Goal: Complete application form

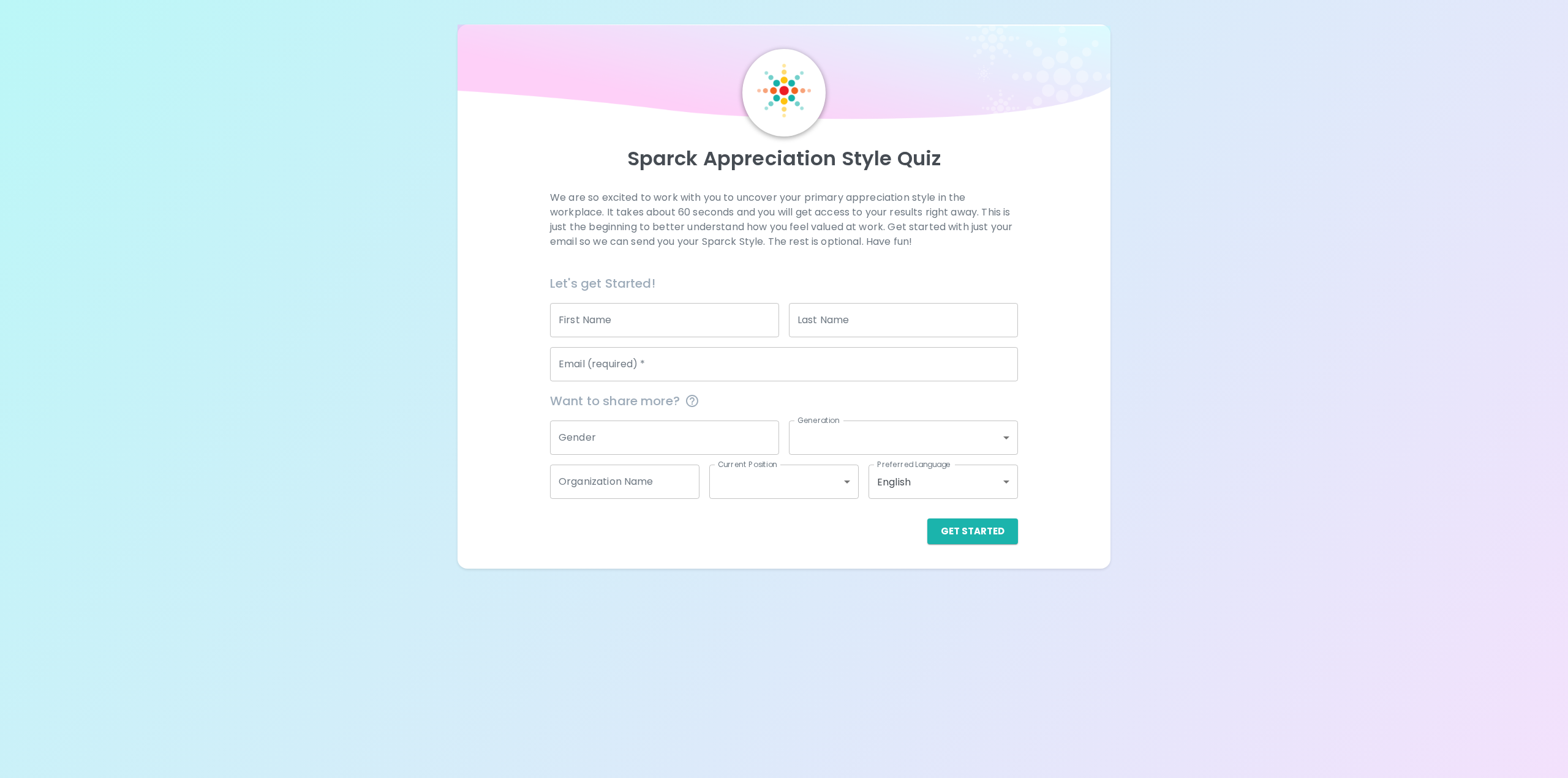
click at [697, 334] on input "First Name" at bounding box center [664, 320] width 229 height 34
type input "G"
type input "Yarrah"
type input "[PERSON_NAME]"
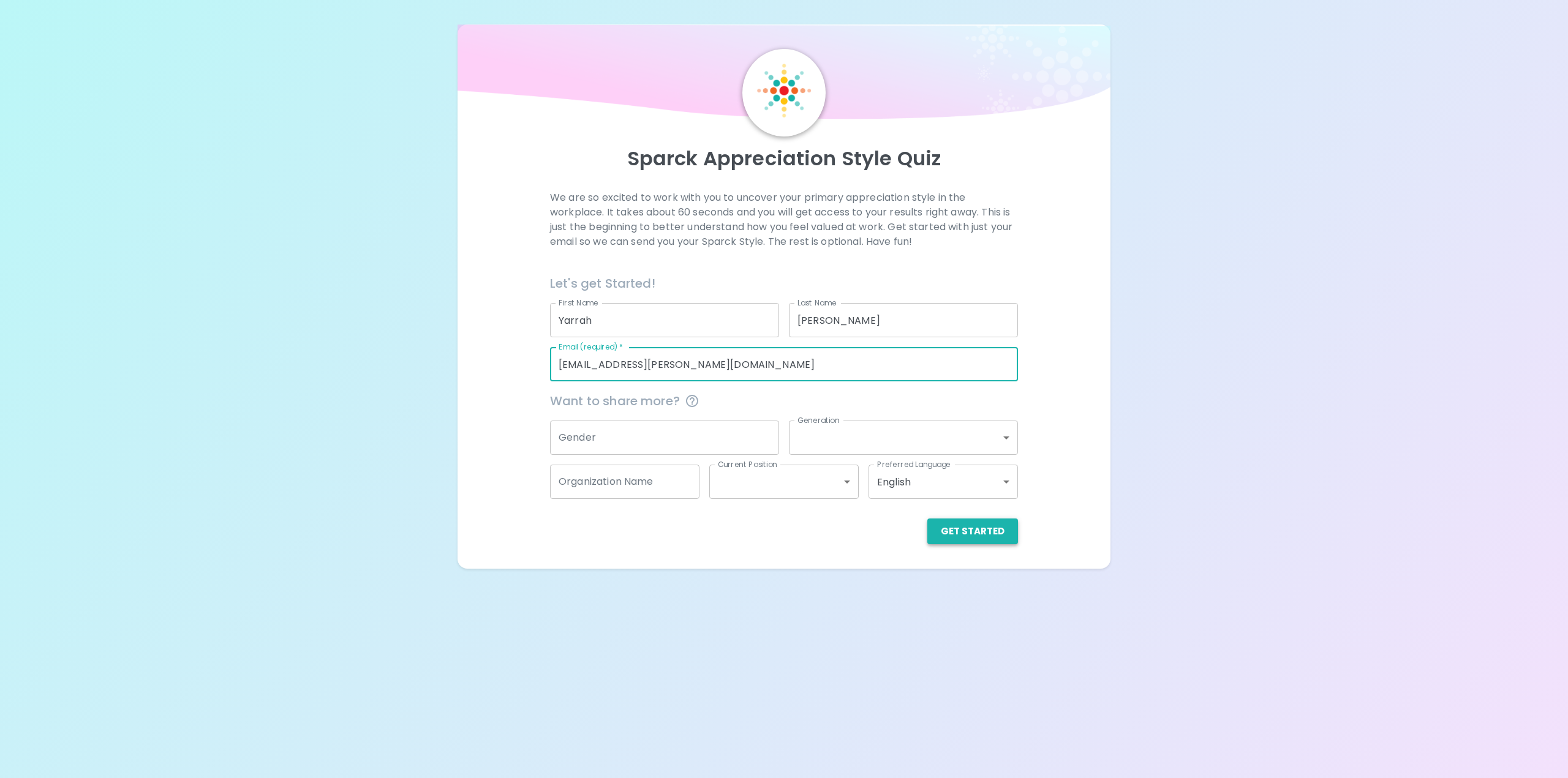
type input "[EMAIL_ADDRESS][PERSON_NAME][DOMAIN_NAME]"
click at [954, 529] on button "Get Started" at bounding box center [972, 531] width 90 height 26
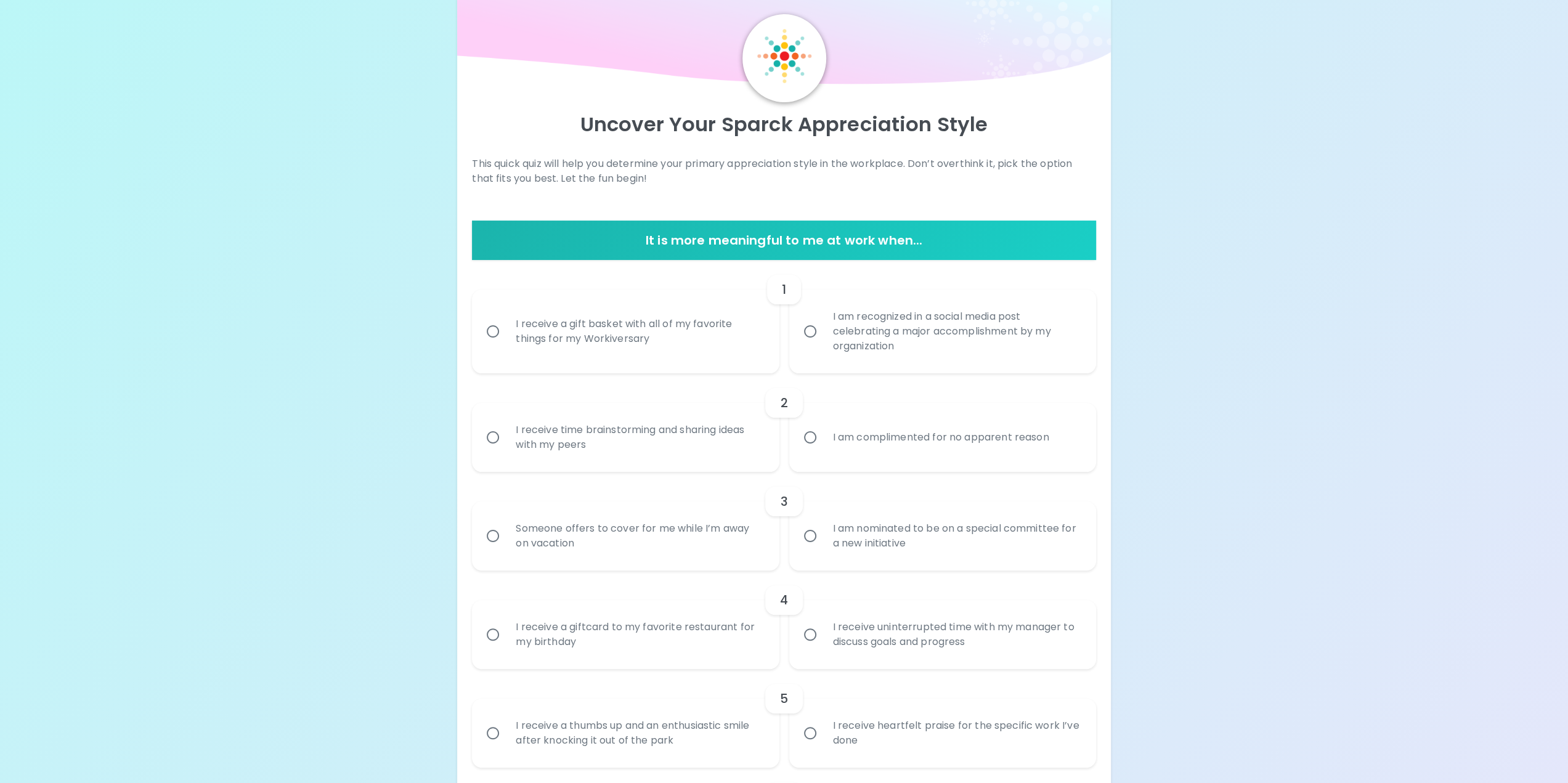
scroll to position [62, 0]
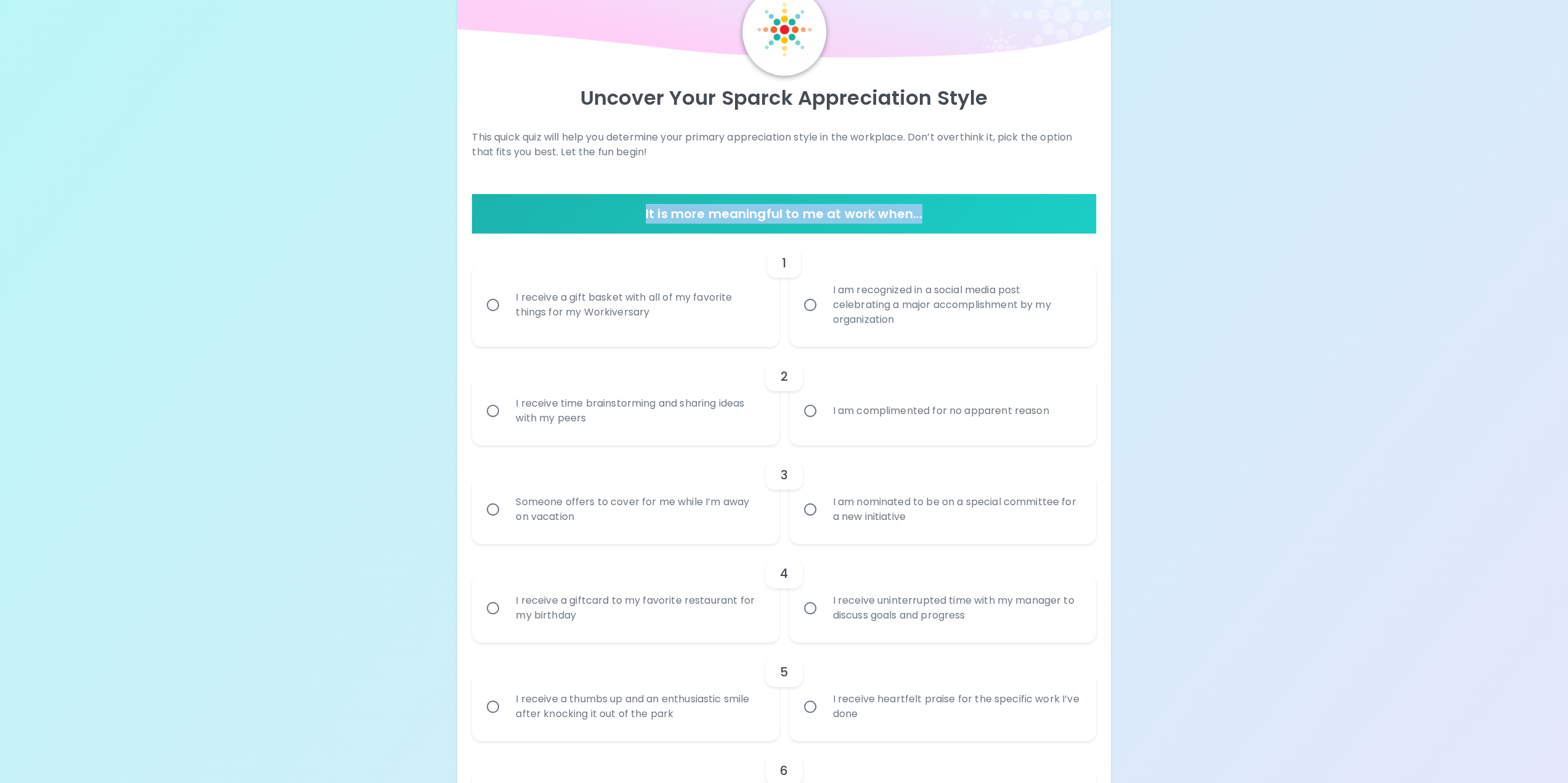
drag, startPoint x: 634, startPoint y: 217, endPoint x: 939, endPoint y: 203, distance: 305.3
click at [939, 203] on div "It is more meaningful to me at work when..." at bounding box center [784, 213] width 623 height 40
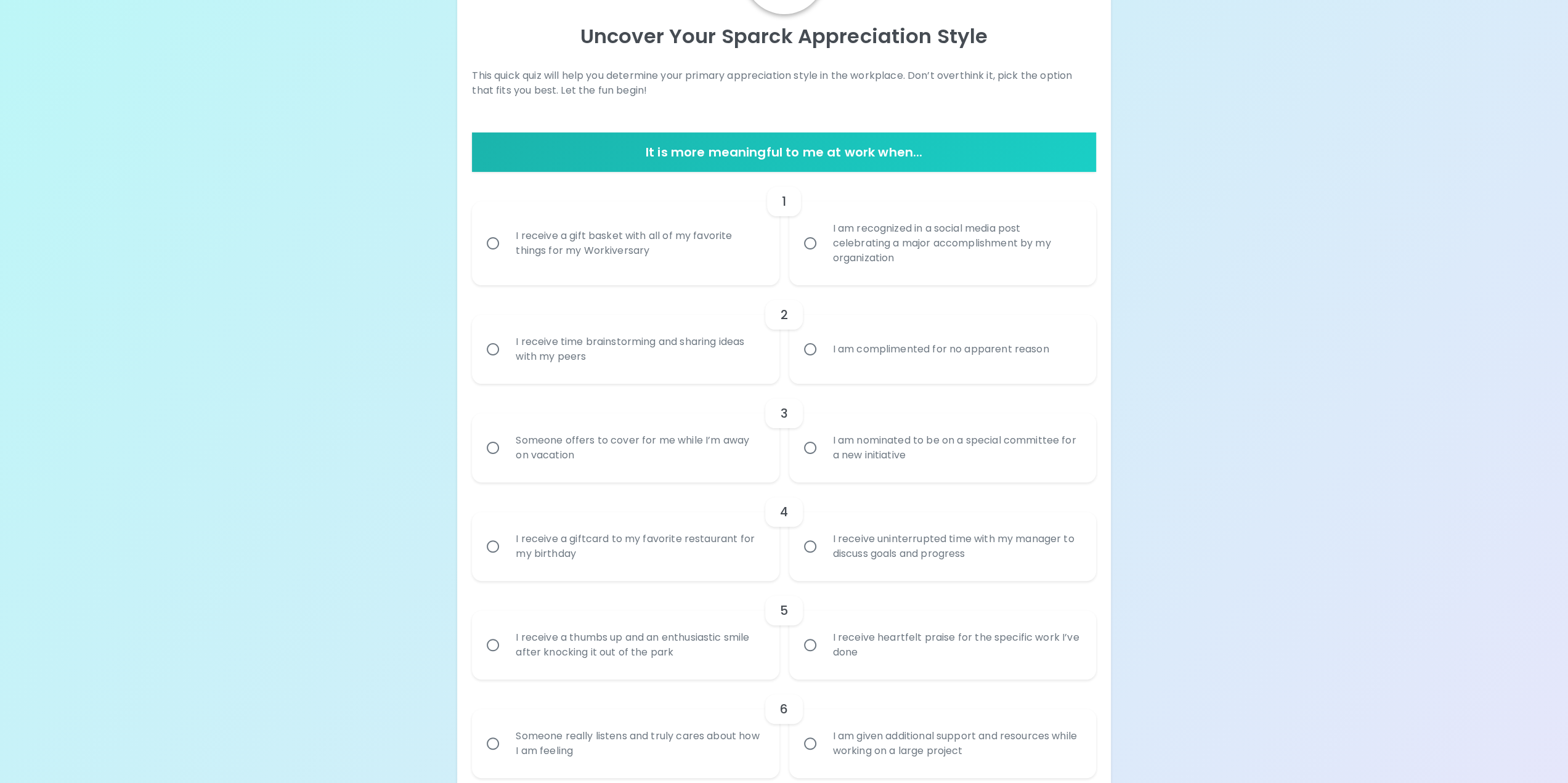
click at [720, 265] on div "I receive a gift basket with all of my favorite things for my Workiversary" at bounding box center [639, 244] width 266 height 59
click at [506, 256] on input "I receive a gift basket with all of my favorite things for my Workiversary" at bounding box center [493, 243] width 26 height 26
radio input "true"
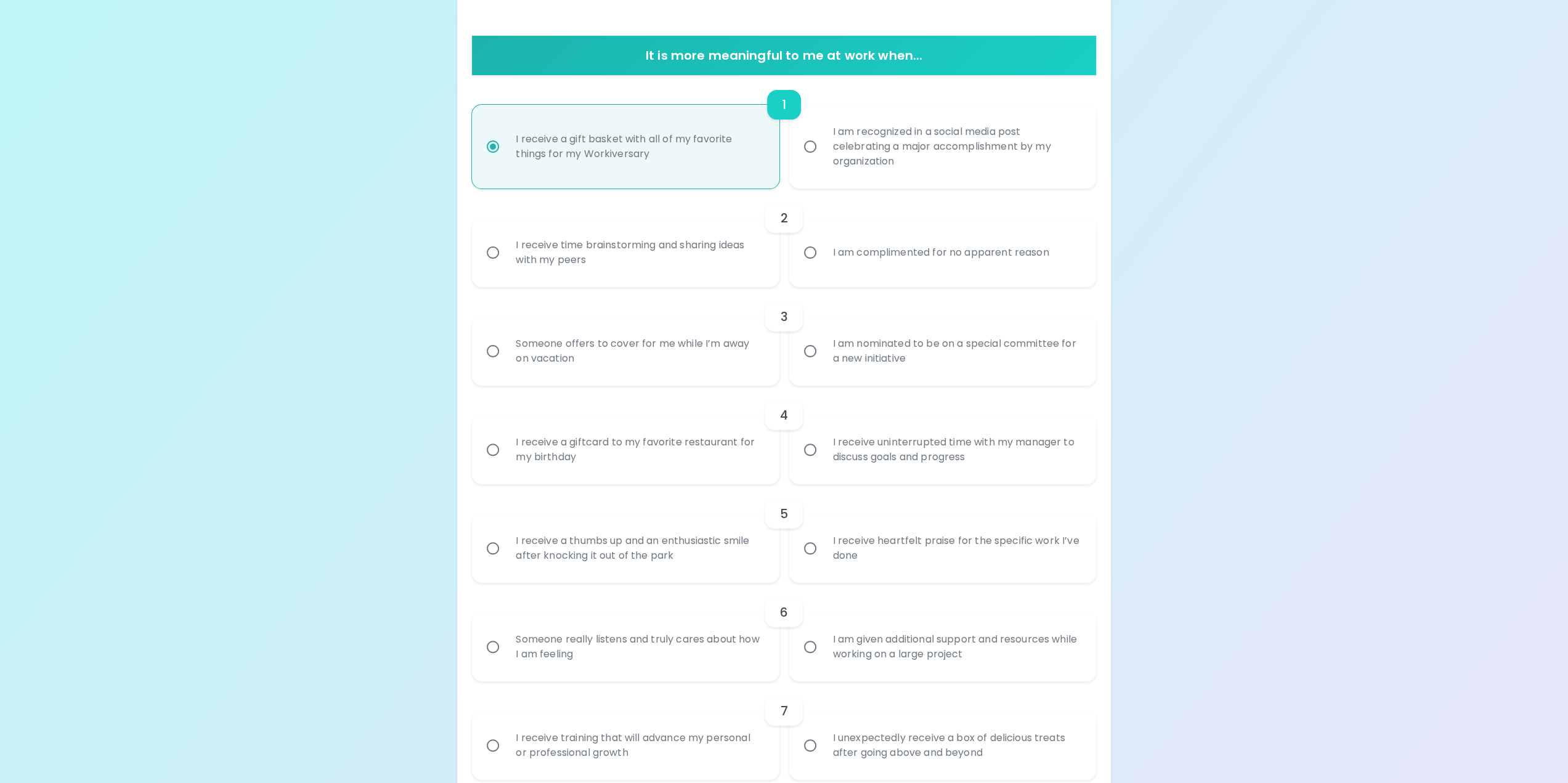
scroll to position [222, 0]
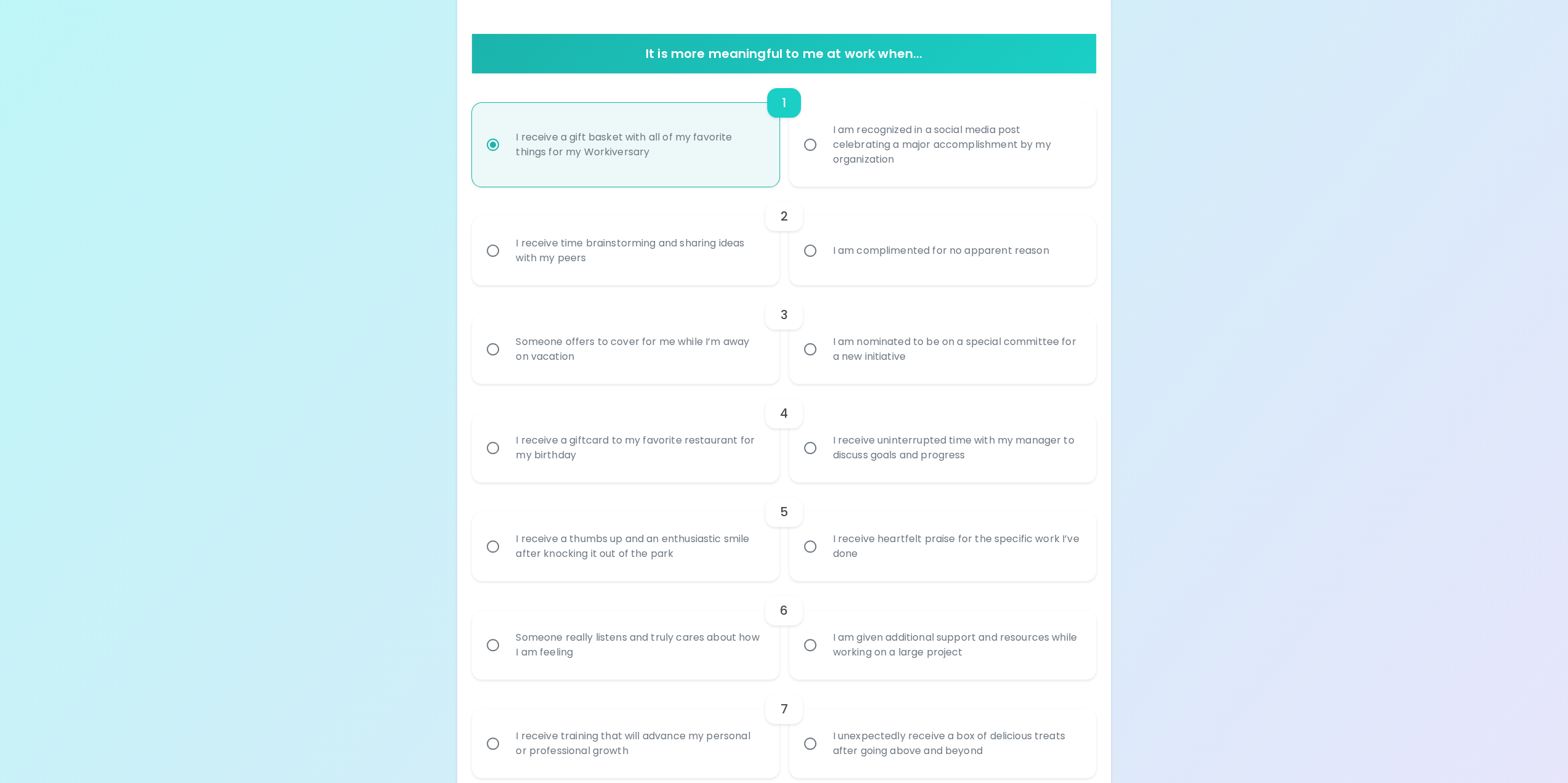
click at [701, 240] on div "I receive time brainstorming and sharing ideas with my peers" at bounding box center [639, 250] width 266 height 59
click at [506, 240] on input "I receive time brainstorming and sharing ideas with my peers" at bounding box center [493, 250] width 26 height 26
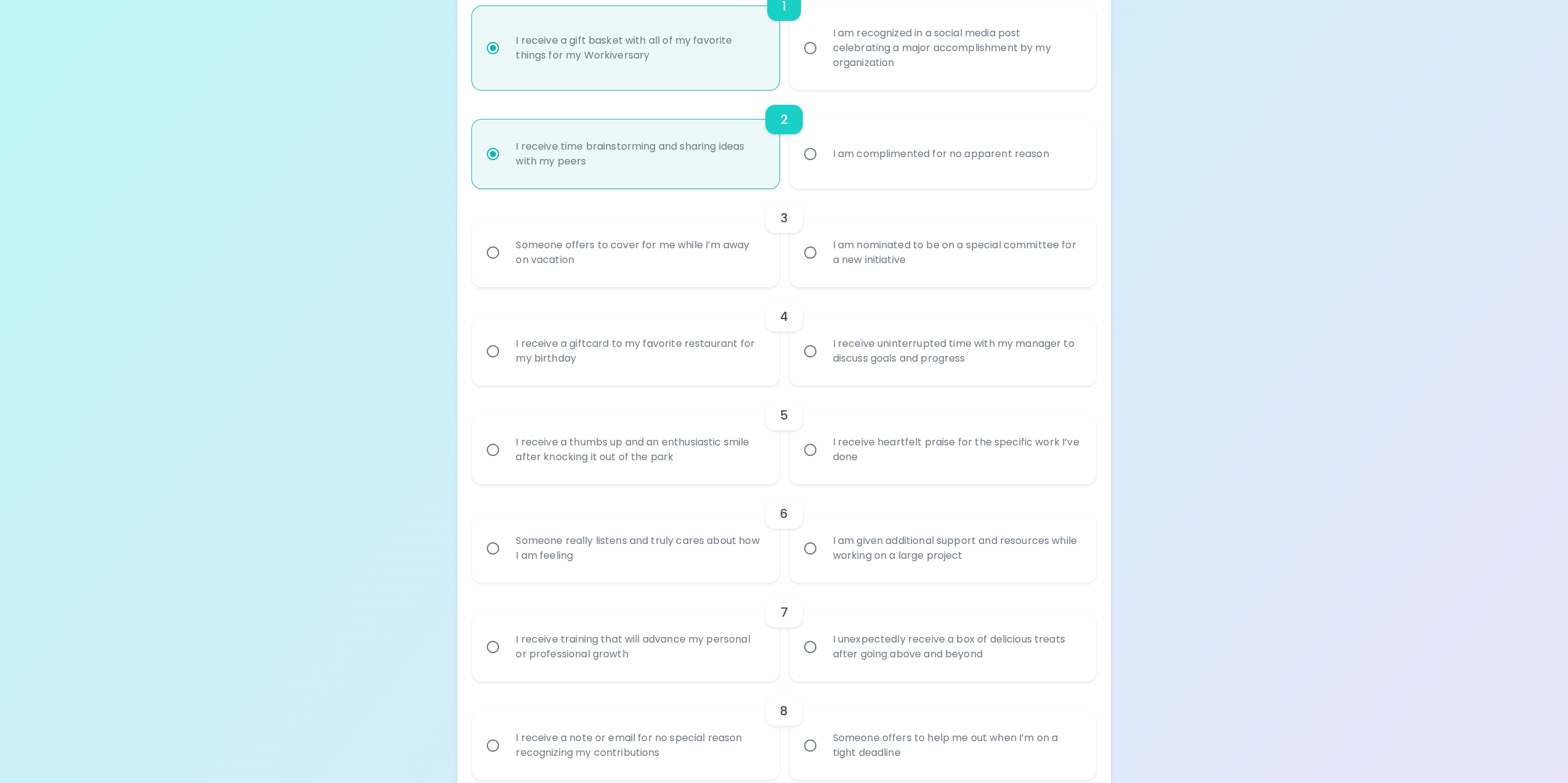
scroll to position [320, 0]
radio input "true"
click at [717, 249] on div "Someone offers to cover for me while I’m away on vacation" at bounding box center [639, 250] width 266 height 59
click at [506, 249] on input "Someone offers to cover for me while I’m away on vacation" at bounding box center [493, 250] width 26 height 26
radio input "false"
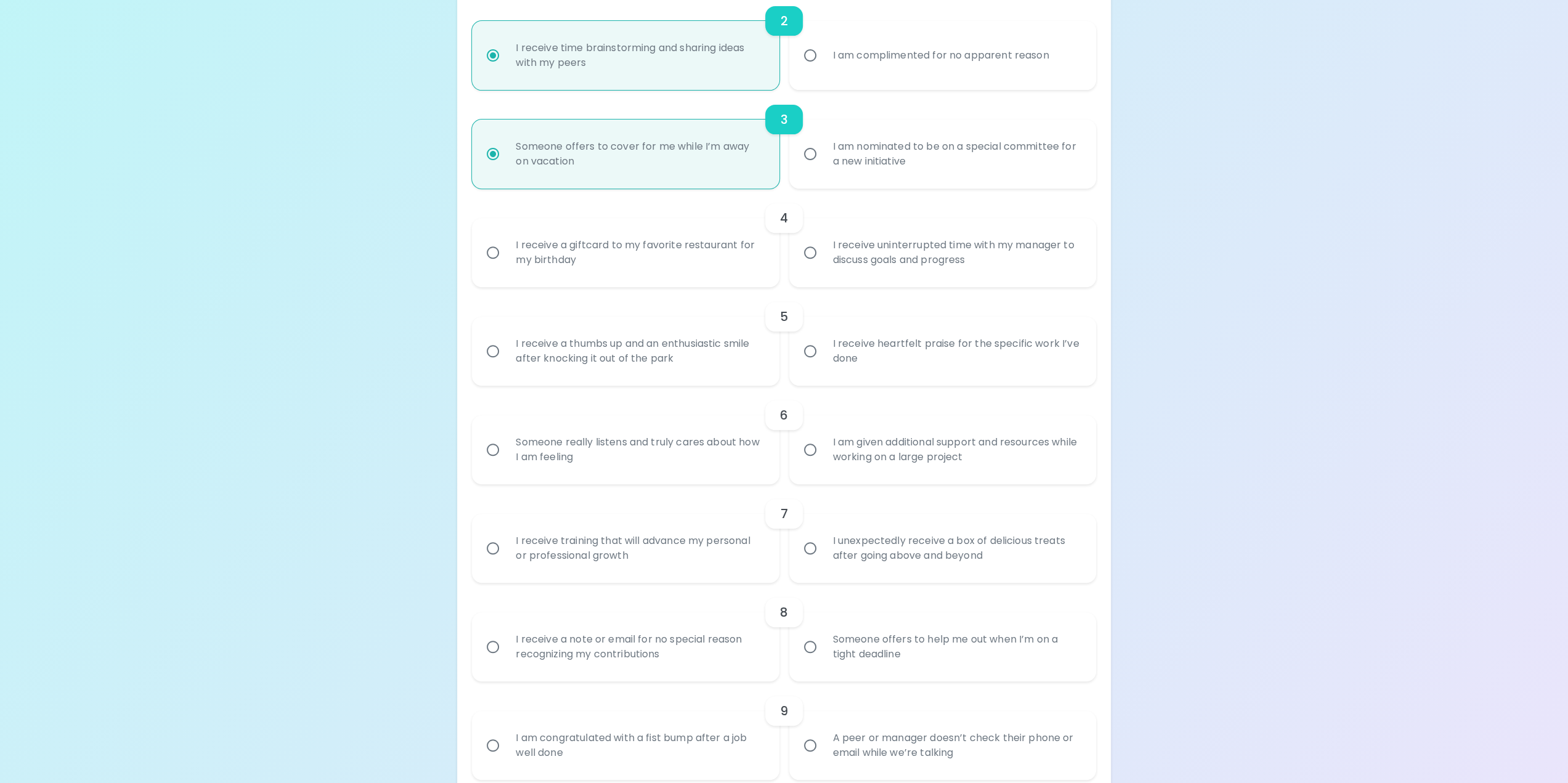
scroll to position [419, 0]
radio input "true"
click at [886, 247] on div "I receive uninterrupted time with my manager to discuss goals and progress" at bounding box center [956, 250] width 266 height 59
click at [823, 247] on input "I receive uninterrupted time with my manager to discuss goals and progress" at bounding box center [810, 250] width 26 height 26
radio input "false"
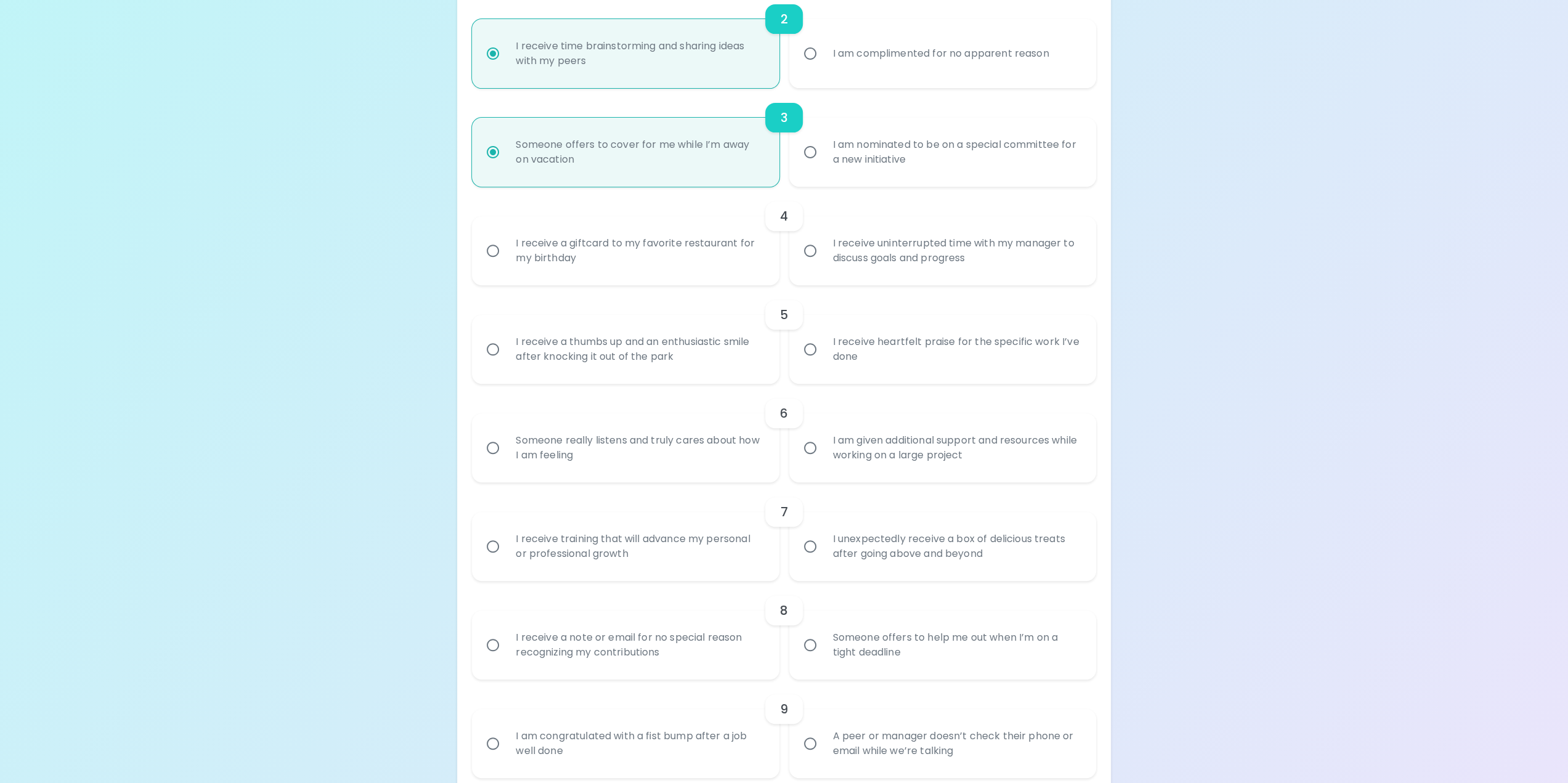
radio input "false"
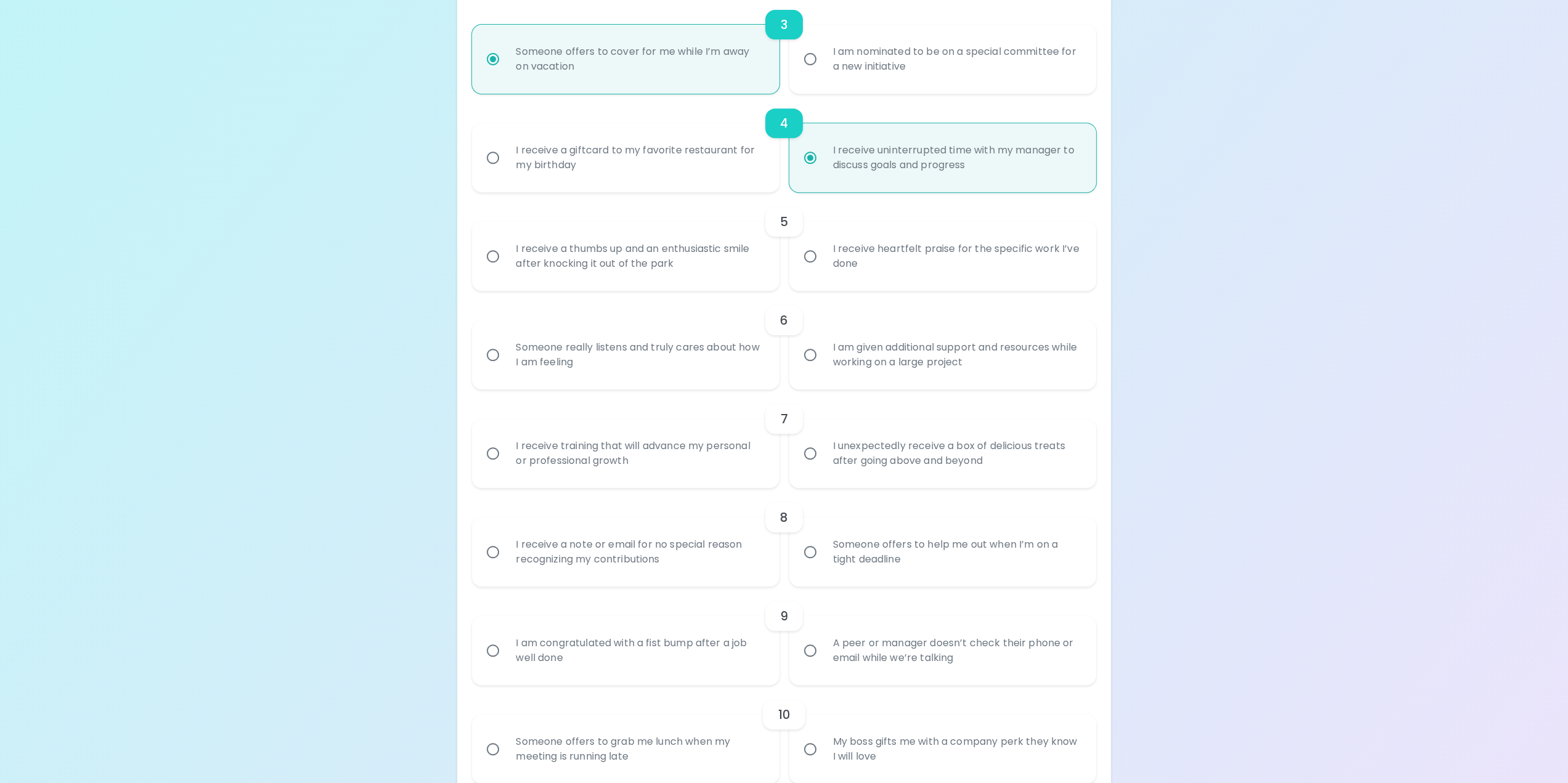
scroll to position [518, 0]
radio input "true"
click at [821, 237] on label "I receive heartfelt praise for the specific work I’ve done" at bounding box center [936, 251] width 307 height 69
click at [821, 238] on input "I receive heartfelt praise for the specific work I’ve done" at bounding box center [810, 250] width 26 height 26
radio input "false"
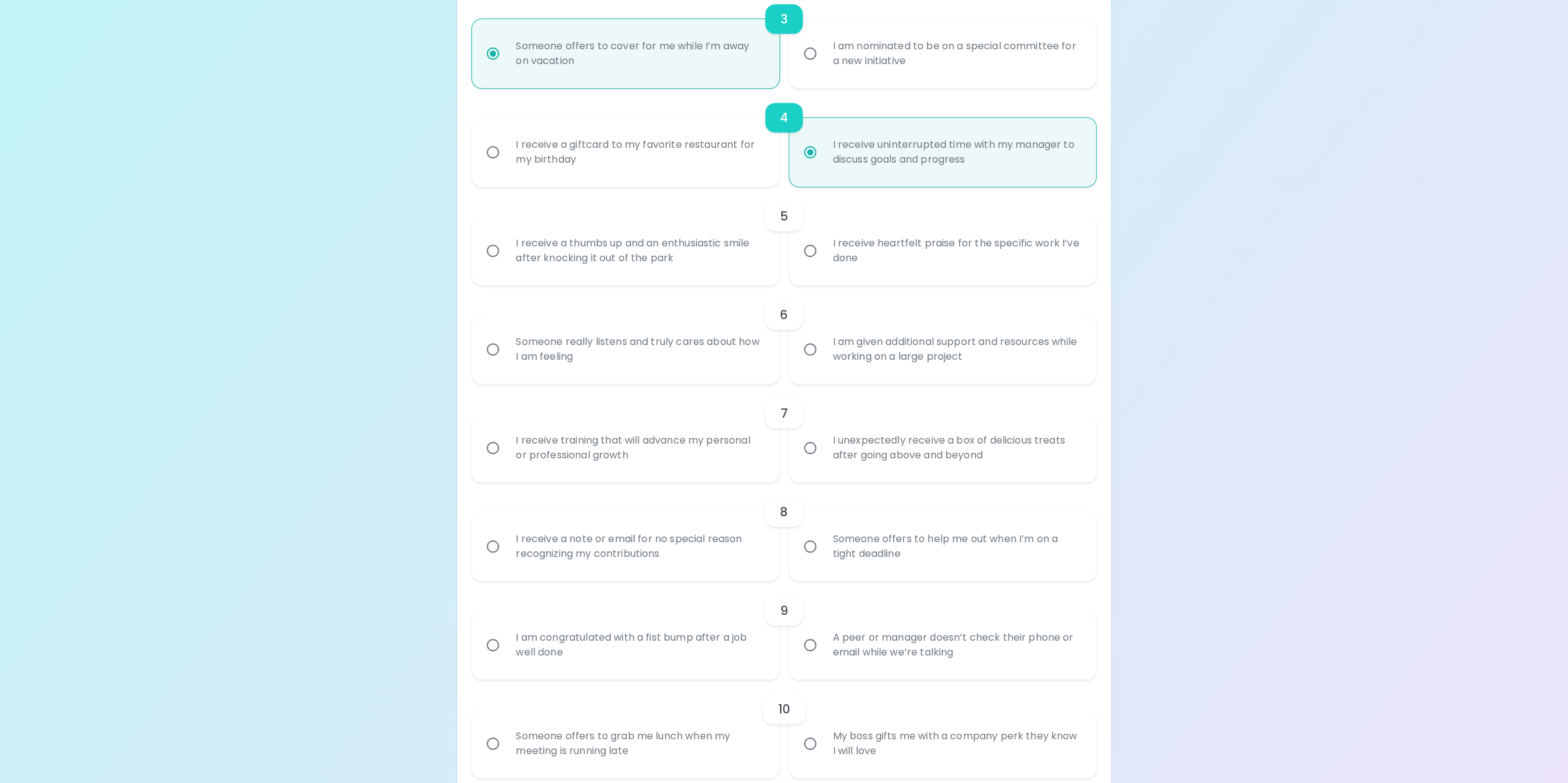
radio input "false"
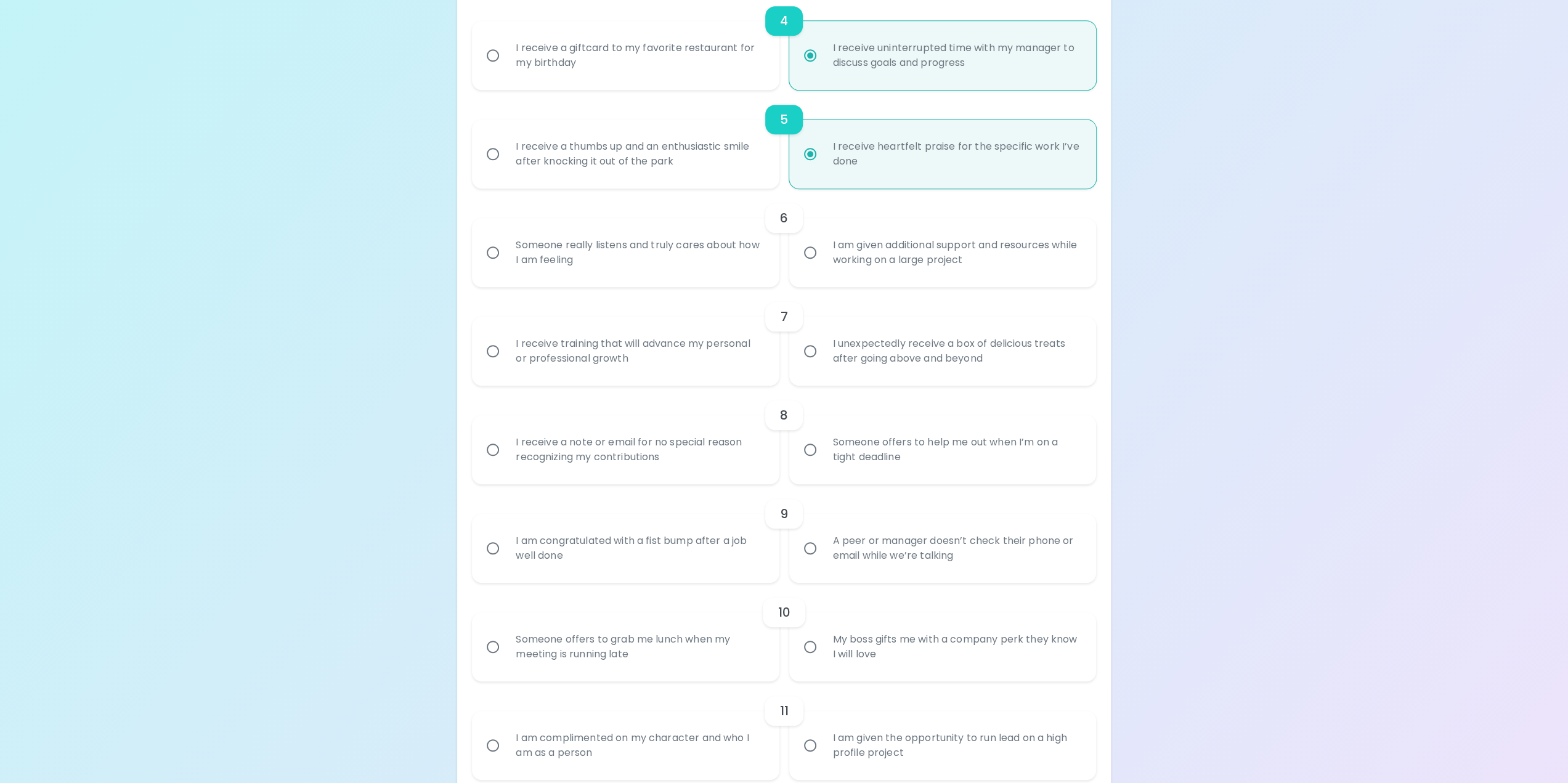
scroll to position [616, 0]
radio input "true"
click at [840, 249] on div "I am given additional support and resources while working on a large project" at bounding box center [956, 250] width 266 height 59
click at [823, 249] on input "I am given additional support and resources while working on a large project" at bounding box center [810, 250] width 26 height 26
radio input "false"
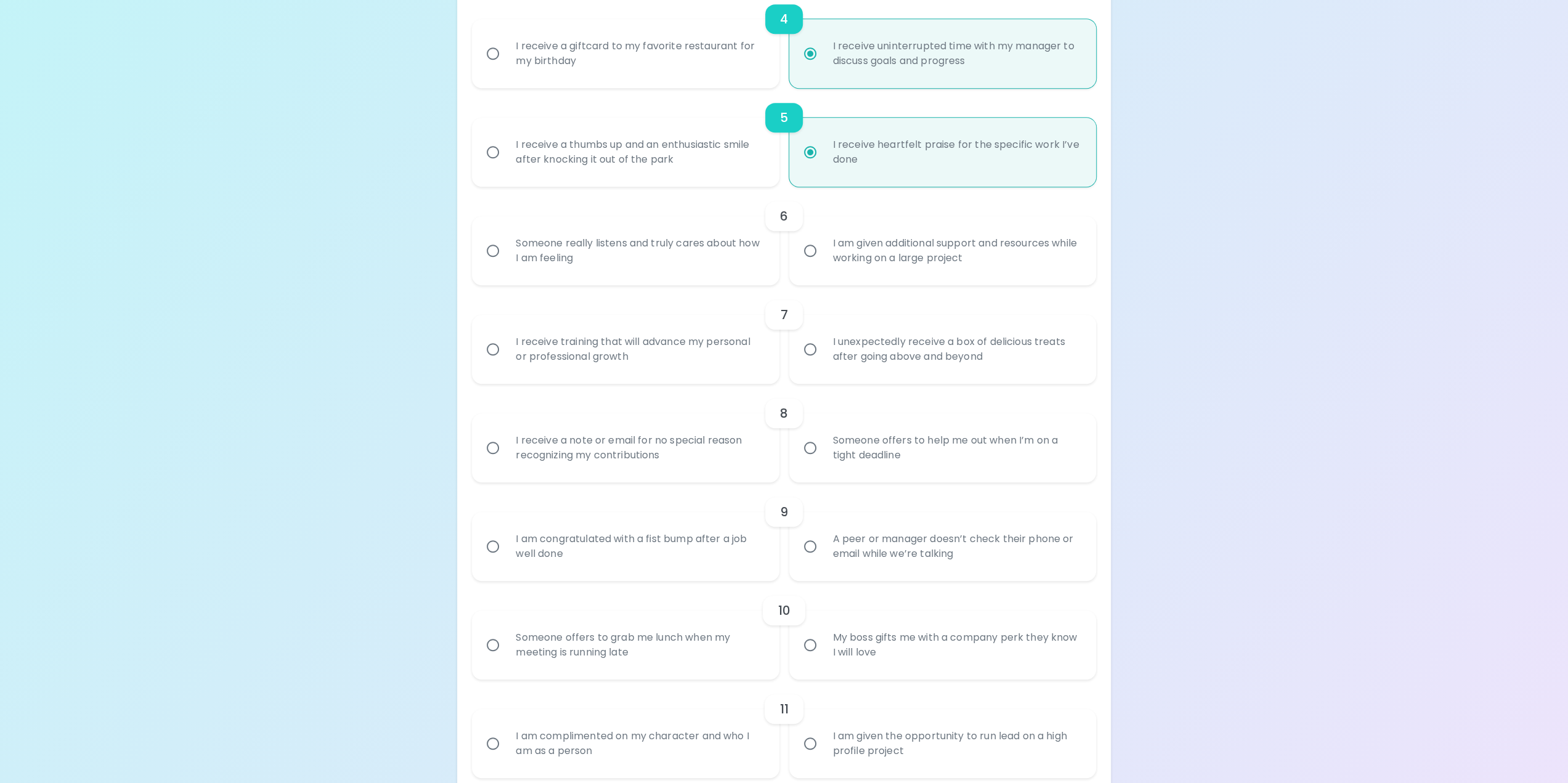
radio input "false"
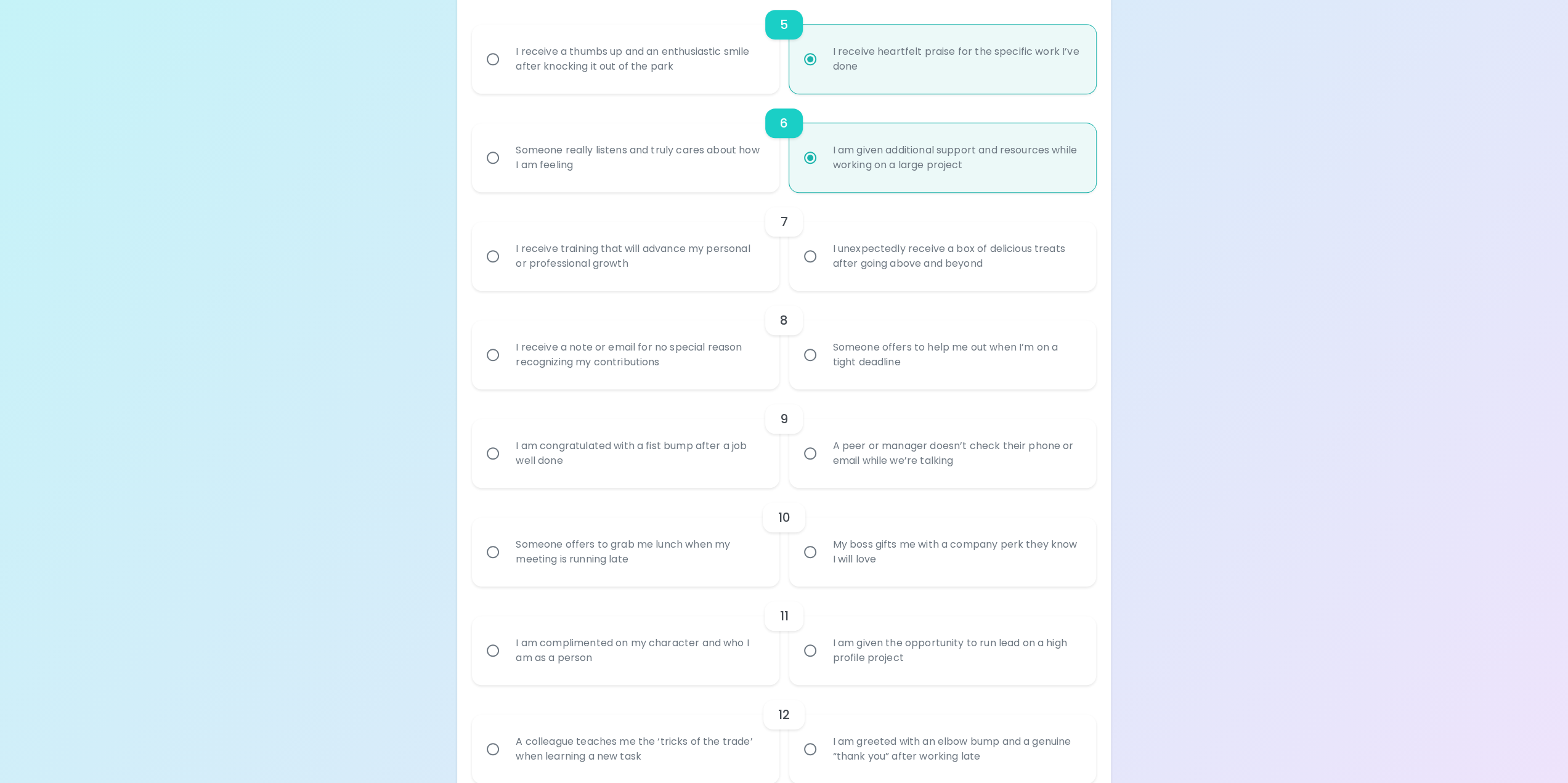
scroll to position [715, 0]
radio input "true"
click at [667, 242] on div "I receive training that will advance my personal or professional growth" at bounding box center [639, 250] width 266 height 59
click at [506, 242] on input "I receive training that will advance my personal or professional growth" at bounding box center [493, 250] width 26 height 26
radio input "false"
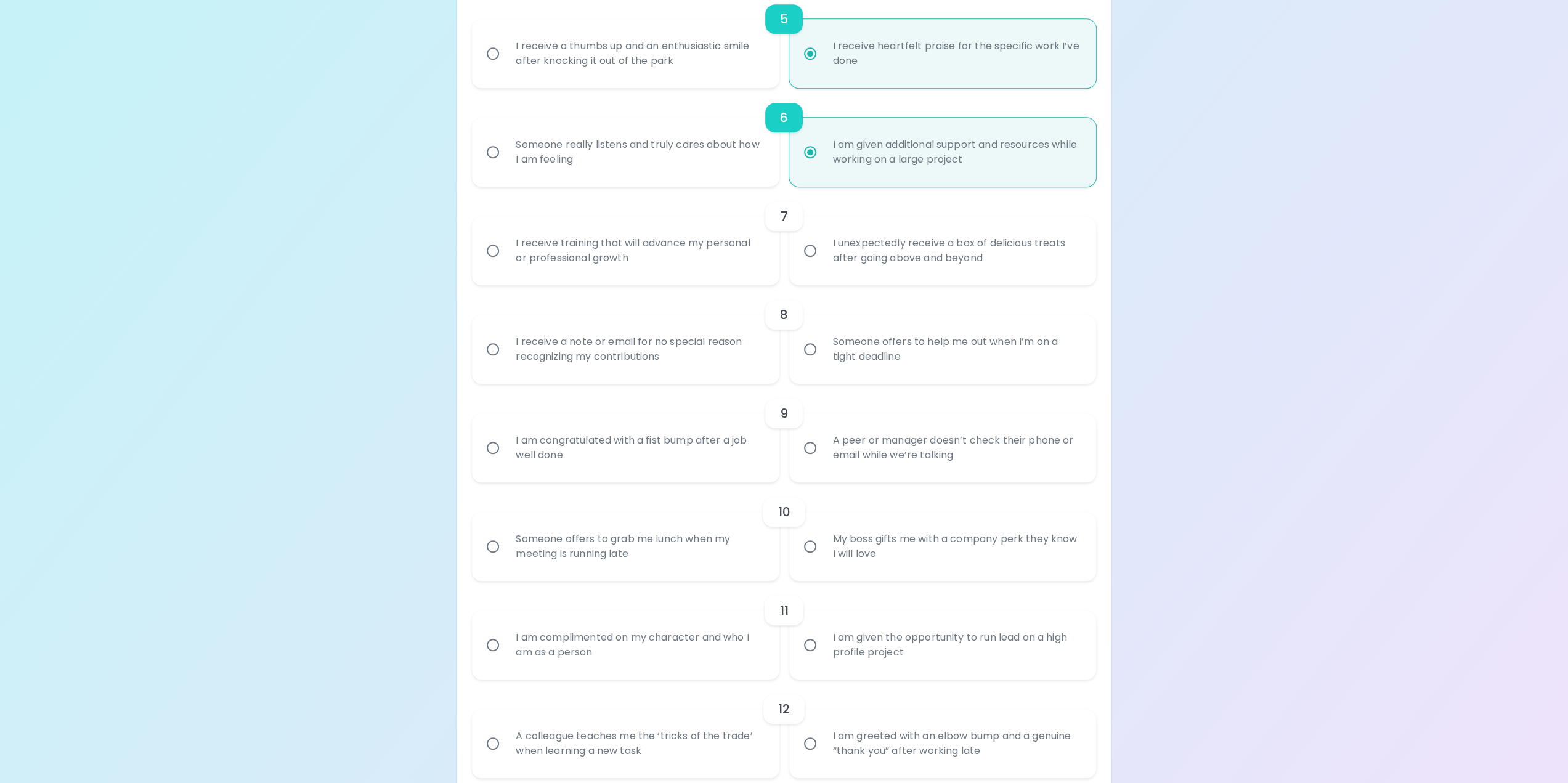
radio input "false"
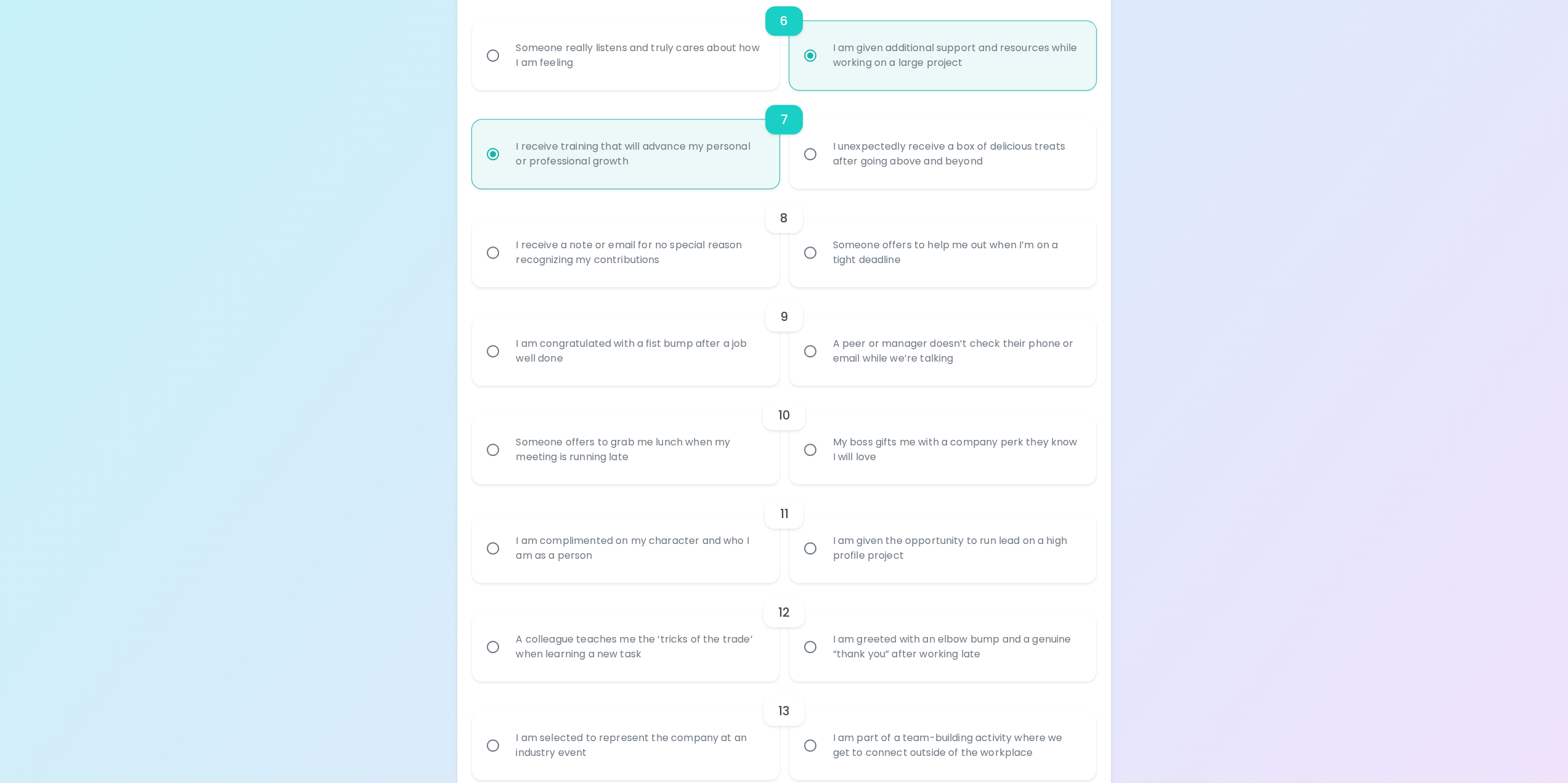
scroll to position [813, 0]
radio input "true"
click at [890, 255] on div "Someone offers to help me out when I’m on a tight deadline" at bounding box center [956, 250] width 266 height 59
click at [823, 255] on input "Someone offers to help me out when I’m on a tight deadline" at bounding box center [810, 250] width 26 height 26
radio input "false"
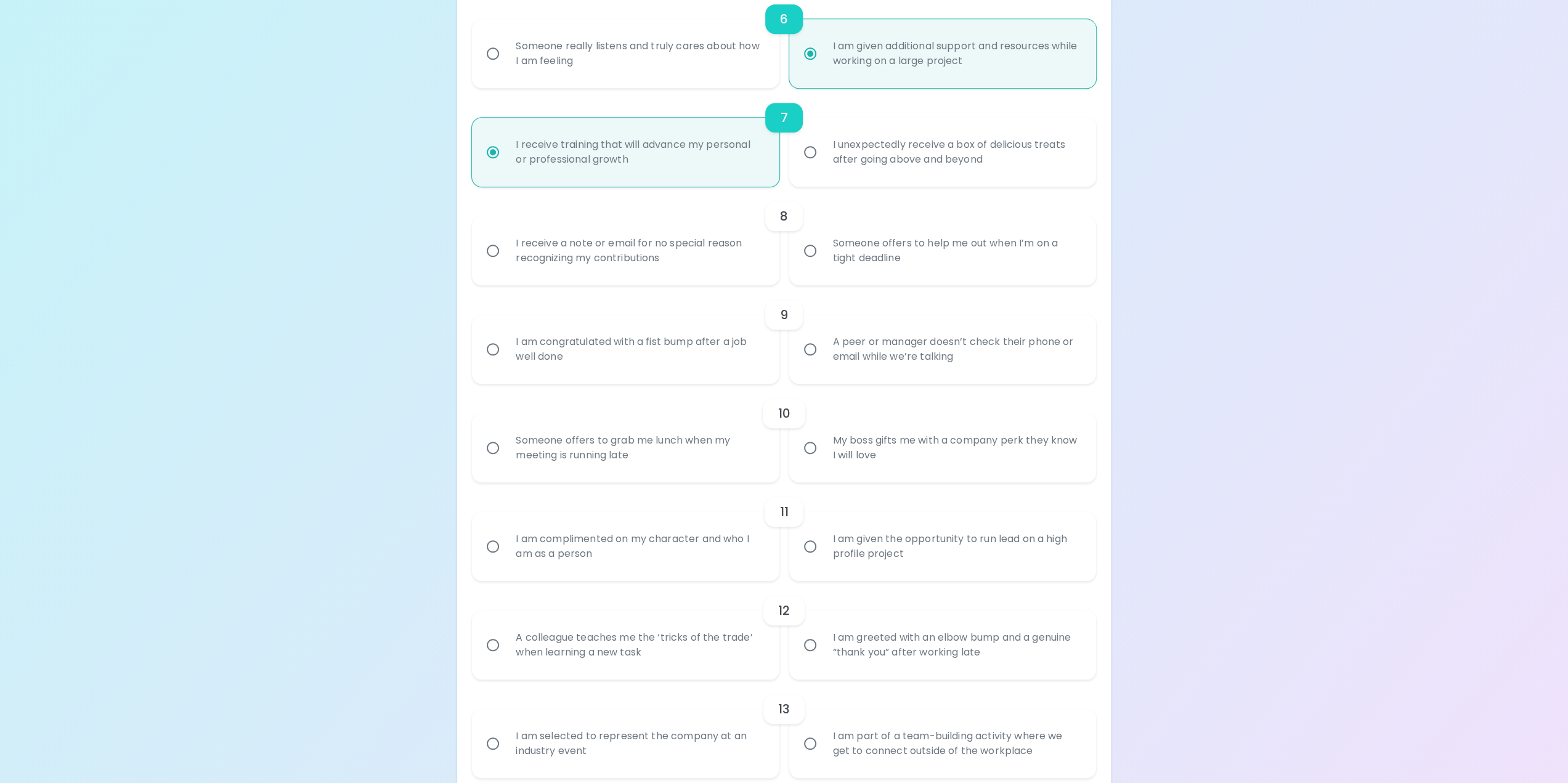
radio input "false"
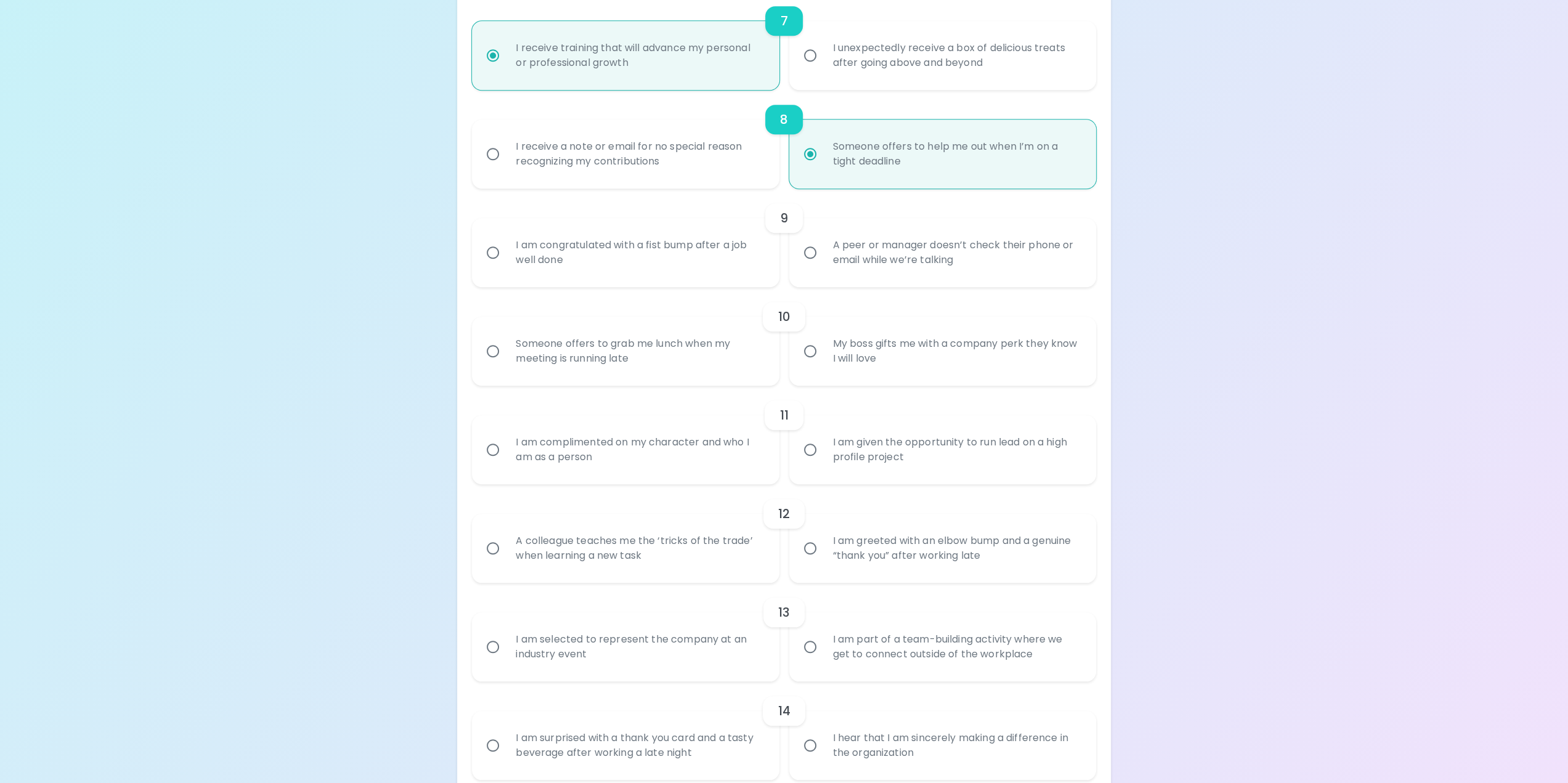
scroll to position [912, 0]
radio input "true"
click at [810, 242] on input "A peer or manager doesn’t check their phone or email while we’re talking" at bounding box center [810, 250] width 26 height 26
radio input "false"
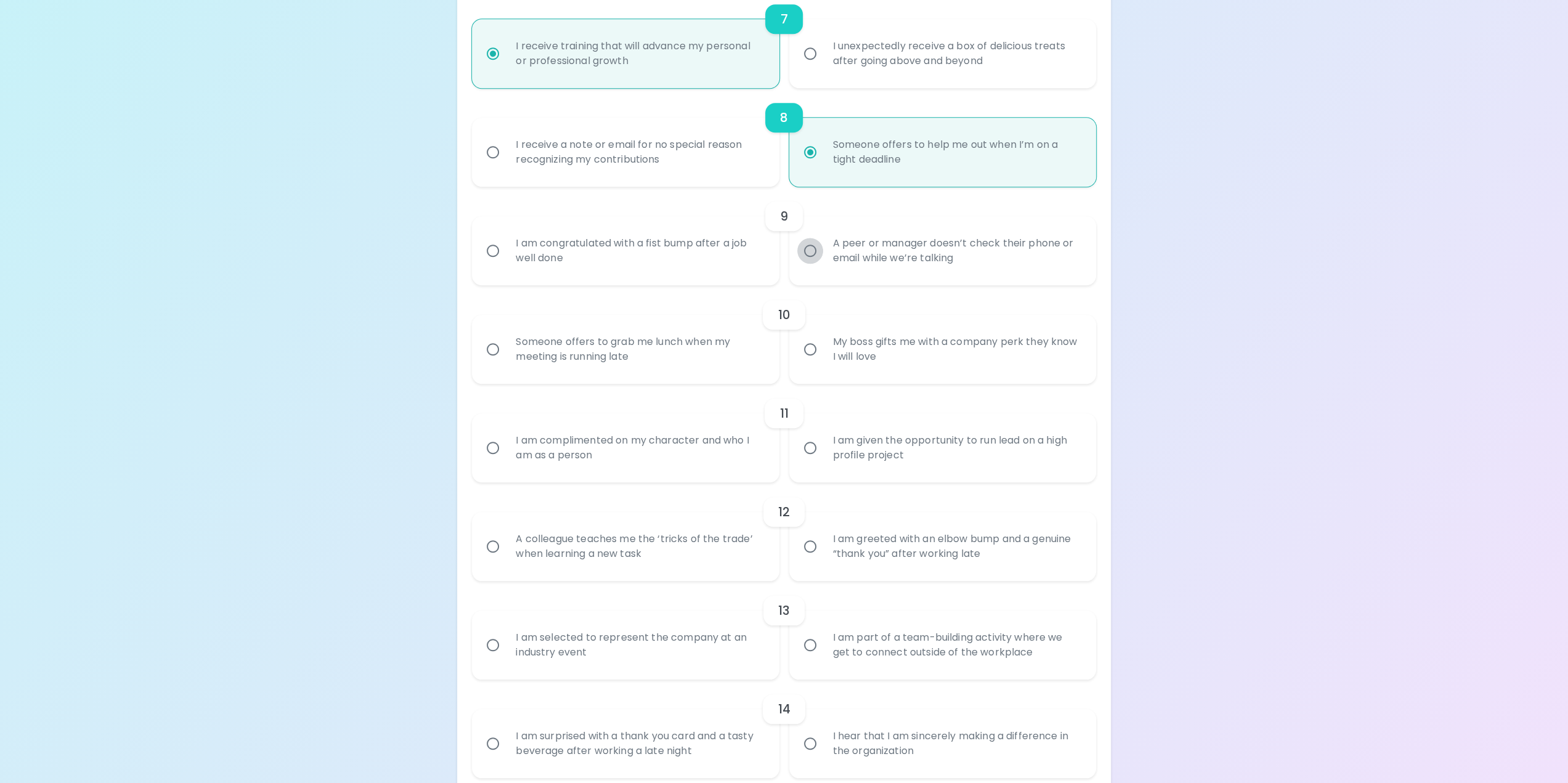
radio input "false"
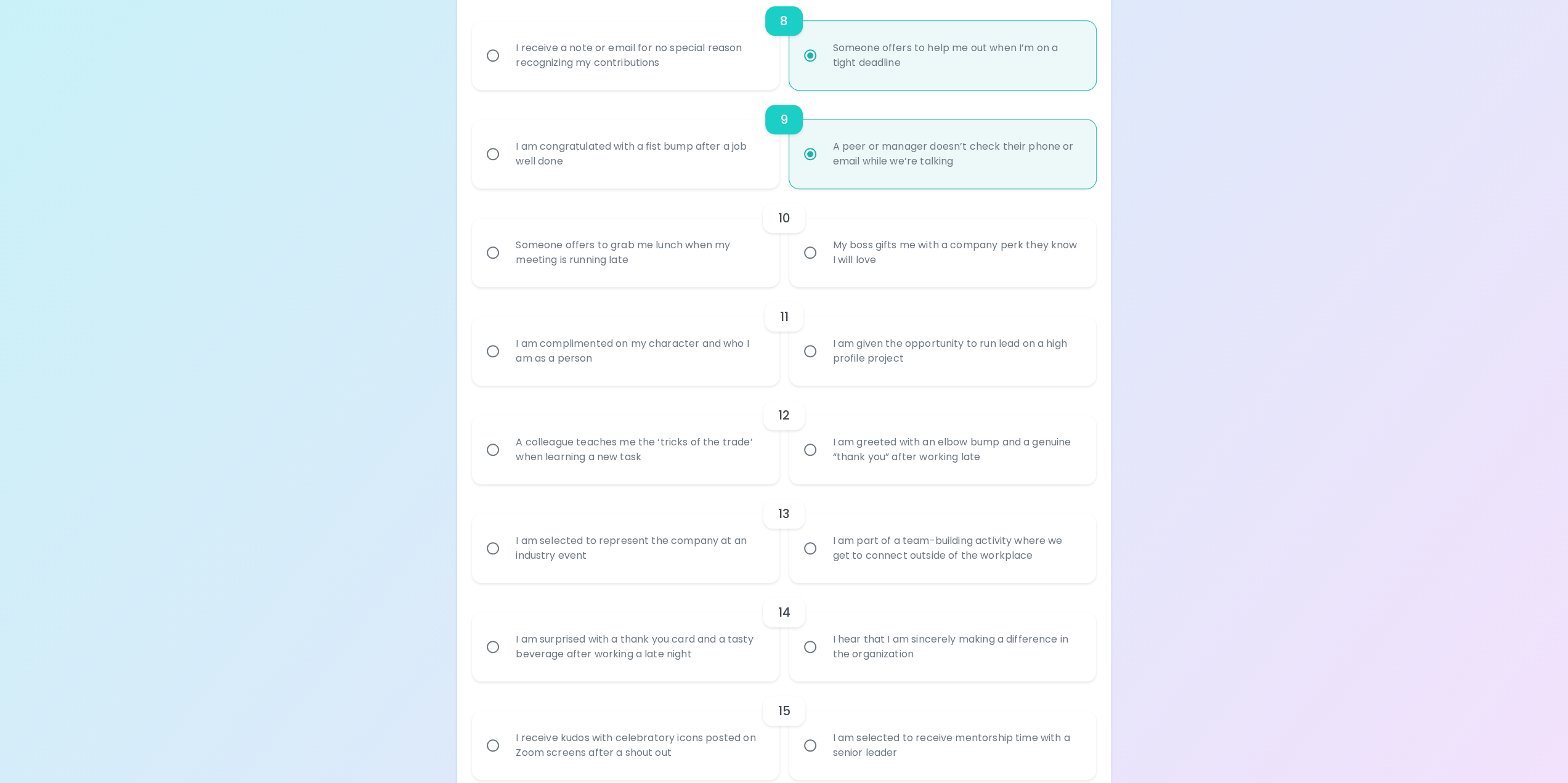
scroll to position [1011, 0]
radio input "true"
click at [813, 251] on input "My boss gifts me with a company perk they know I will love" at bounding box center [810, 250] width 26 height 26
radio input "false"
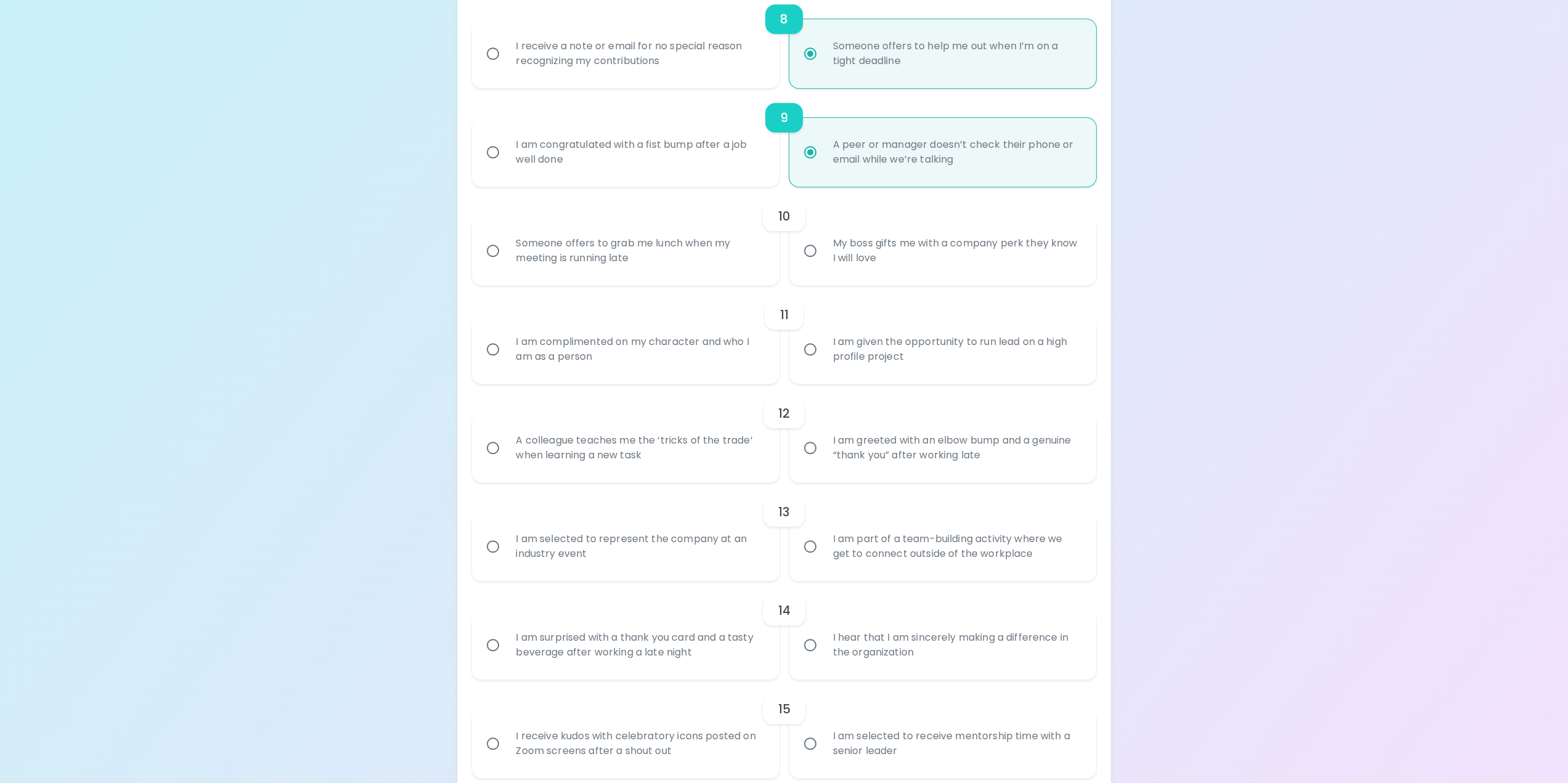
radio input "false"
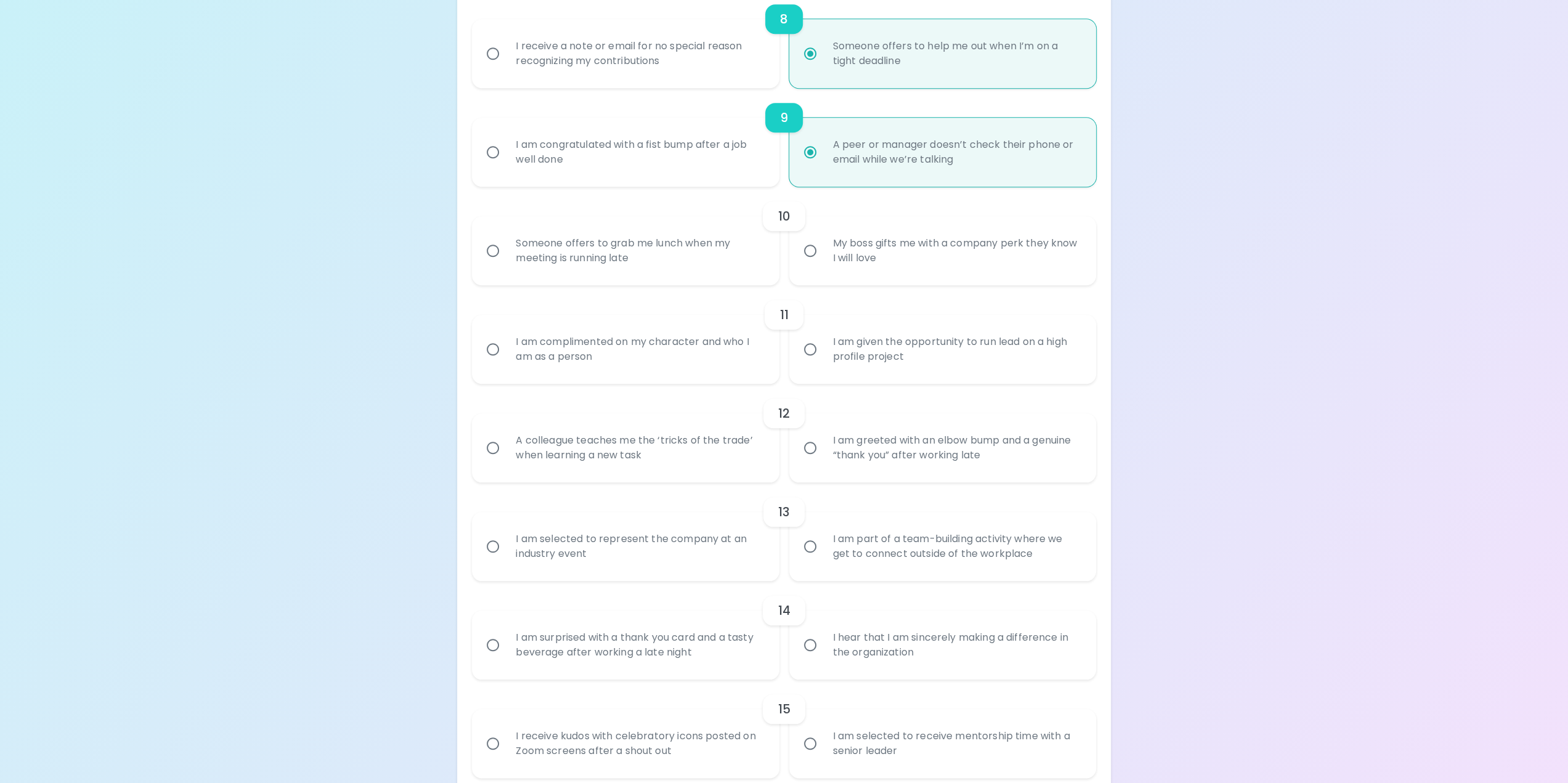
radio input "false"
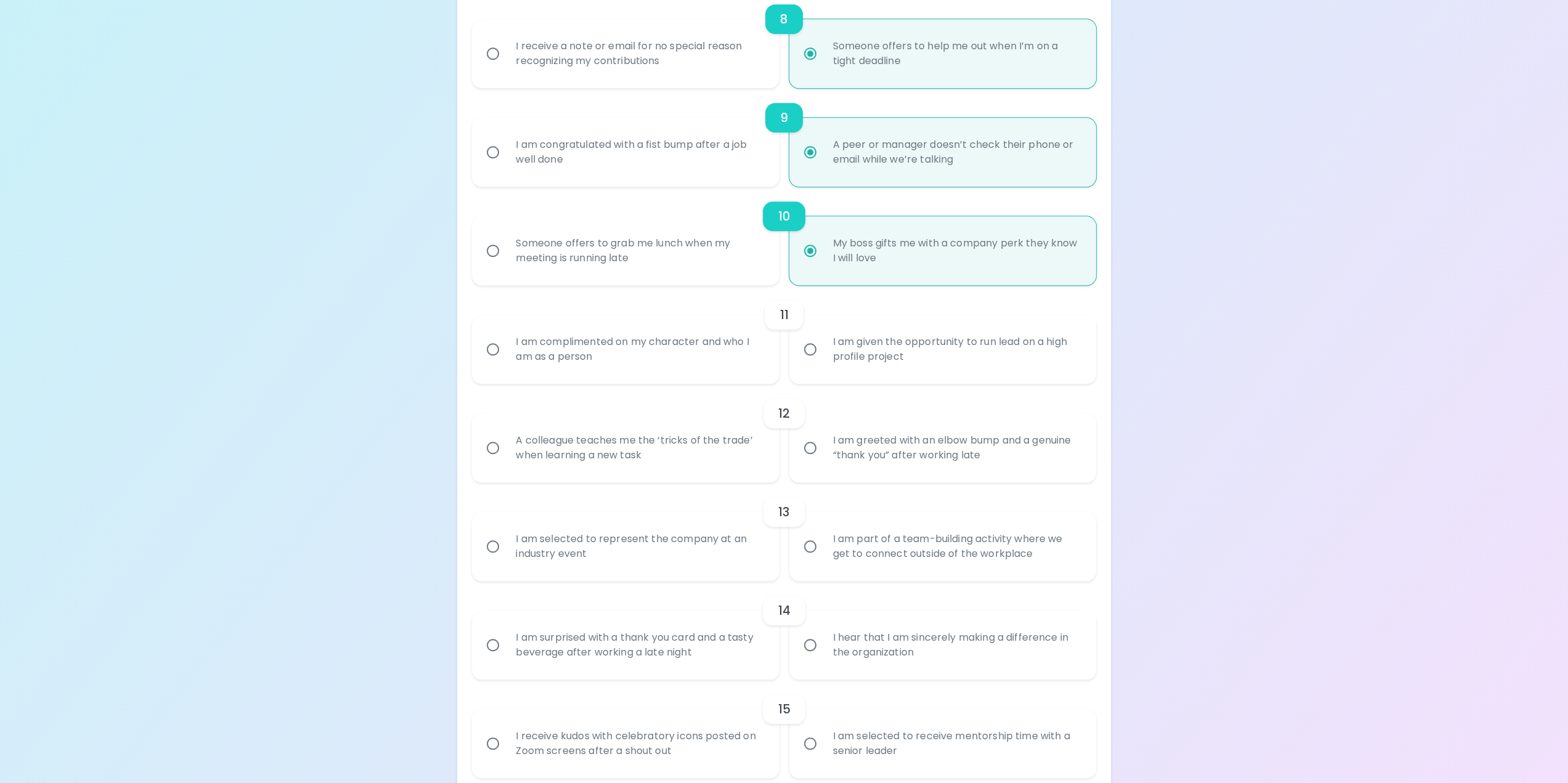
scroll to position [1065, 0]
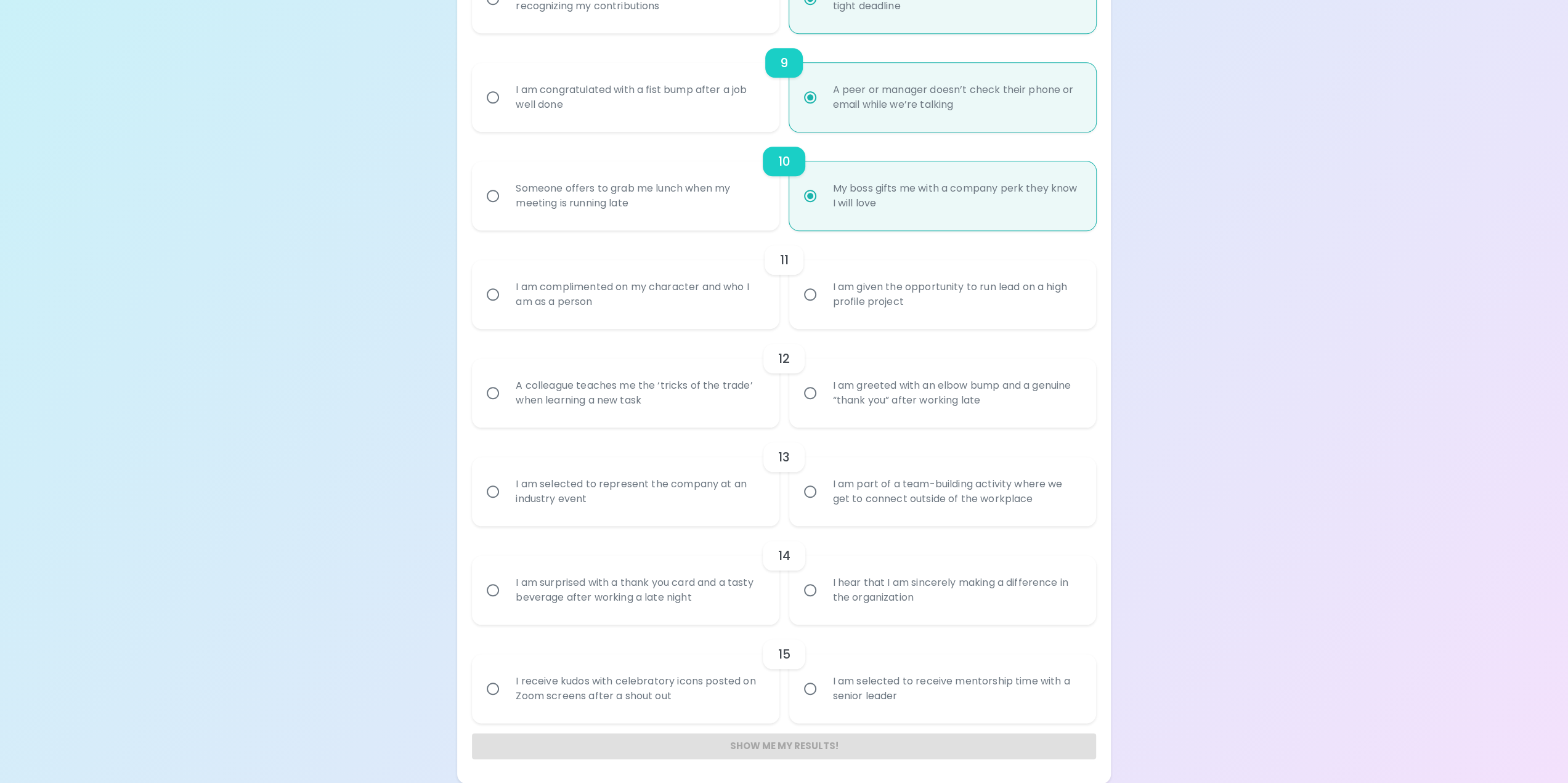
radio input "true"
click at [824, 283] on div "I am given the opportunity to run lead on a high profile project" at bounding box center [956, 294] width 266 height 59
click at [823, 283] on input "I am given the opportunity to run lead on a high profile project" at bounding box center [810, 294] width 26 height 26
radio input "false"
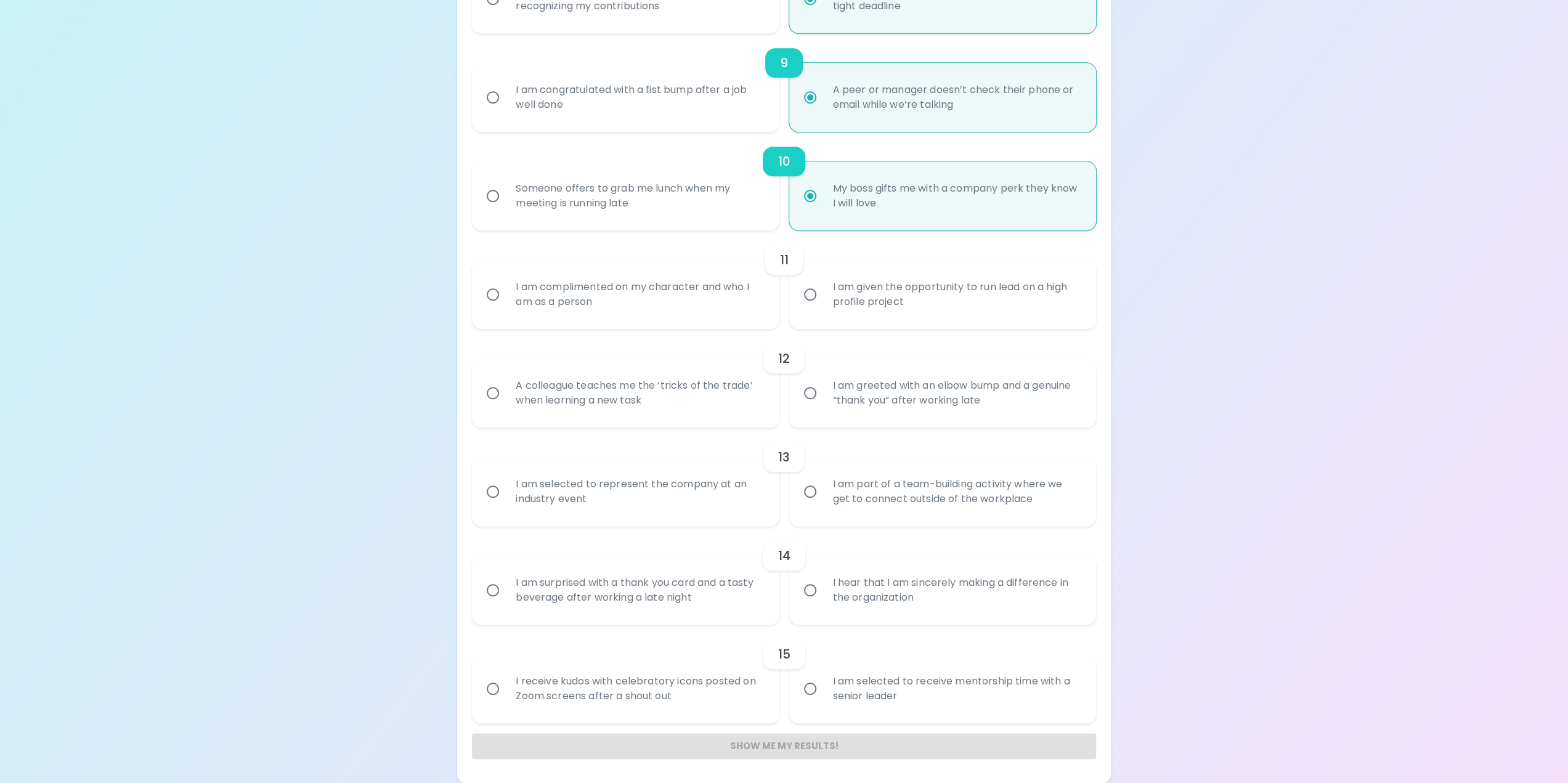
radio input "false"
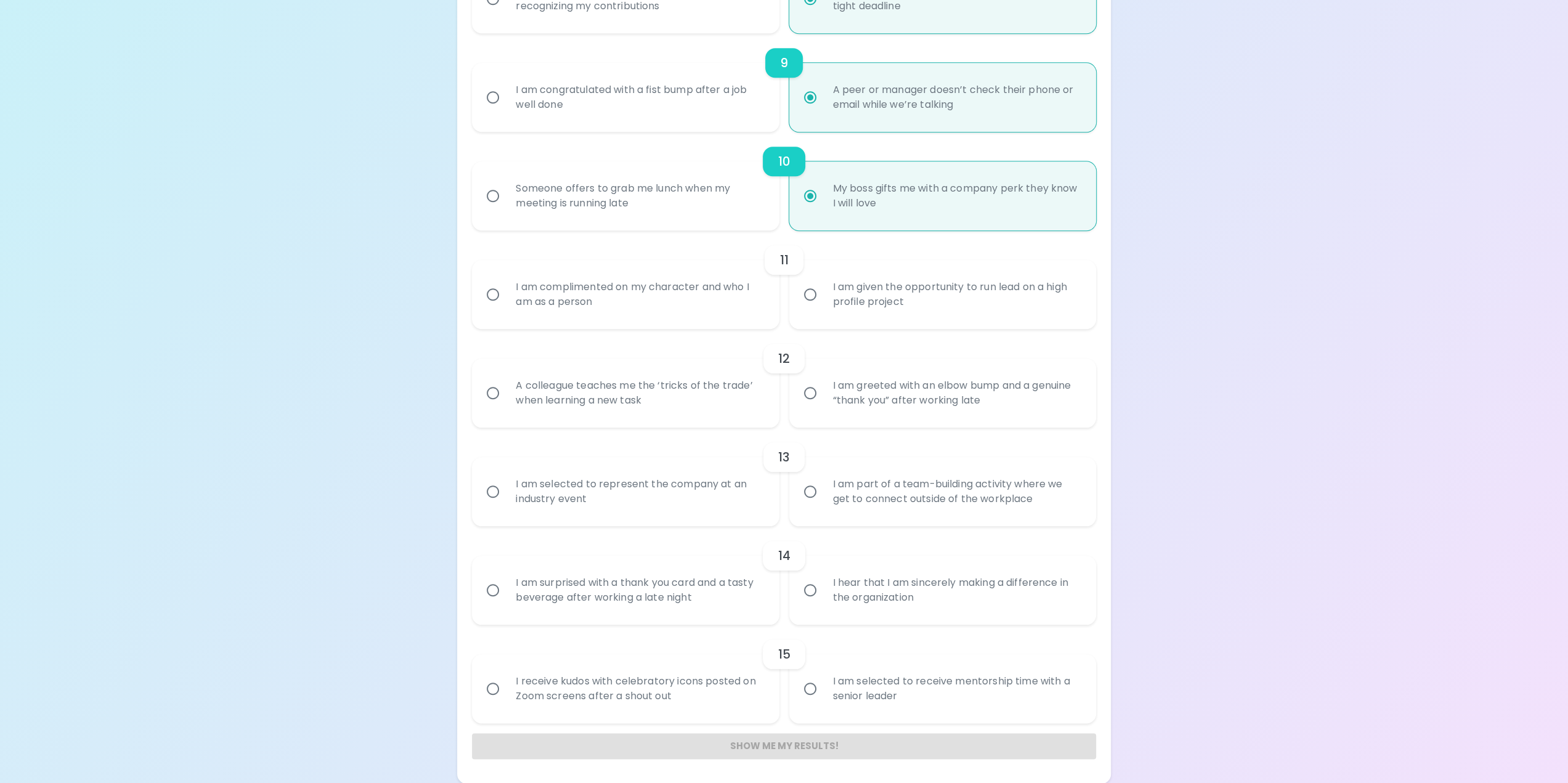
radio input "false"
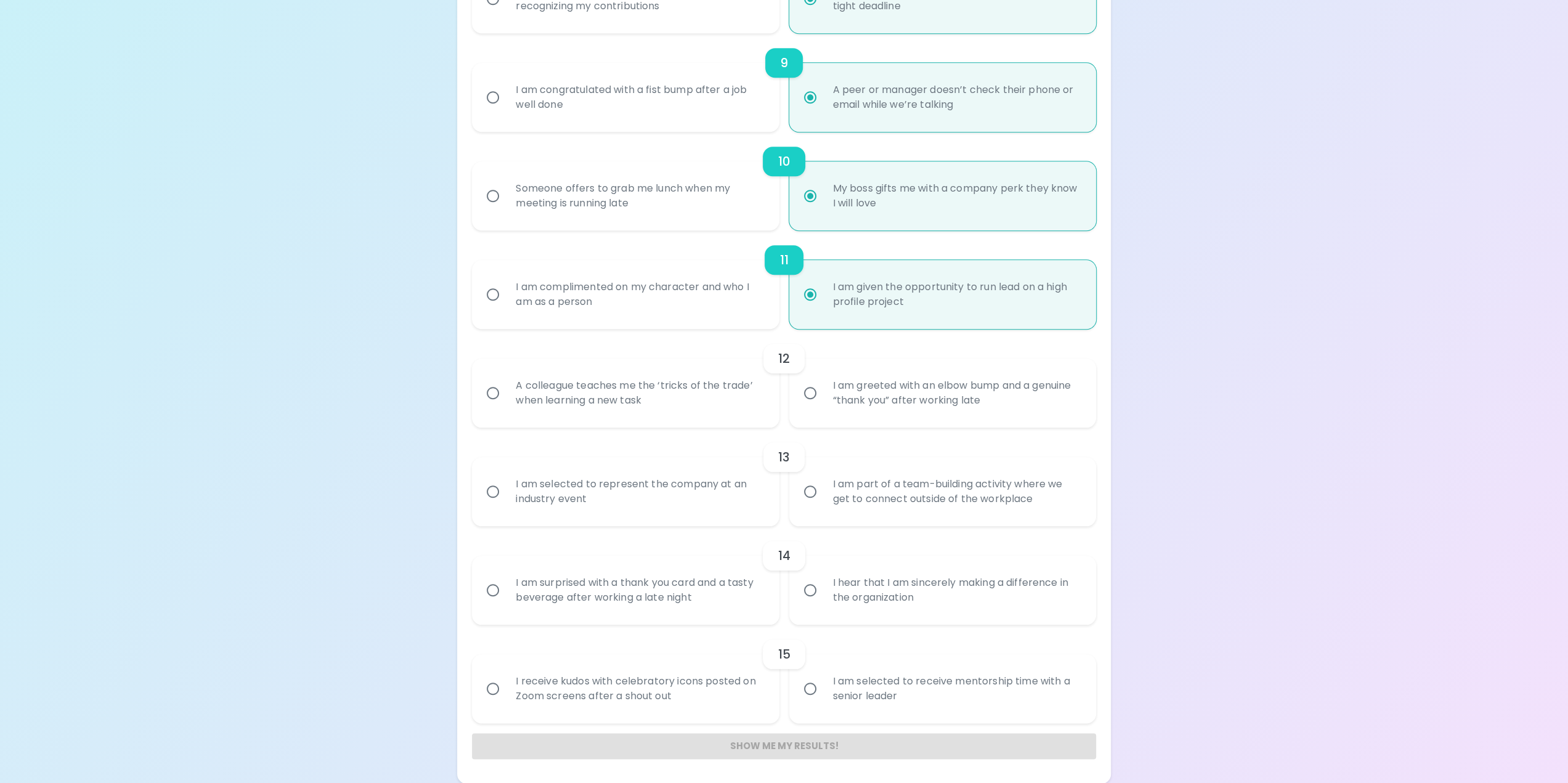
radio input "true"
click at [664, 386] on div "A colleague teaches me the ‘tricks of the trade’ when learning a new task" at bounding box center [639, 393] width 266 height 59
click at [506, 386] on input "A colleague teaches me the ‘tricks of the trade’ when learning a new task" at bounding box center [493, 393] width 26 height 26
radio input "false"
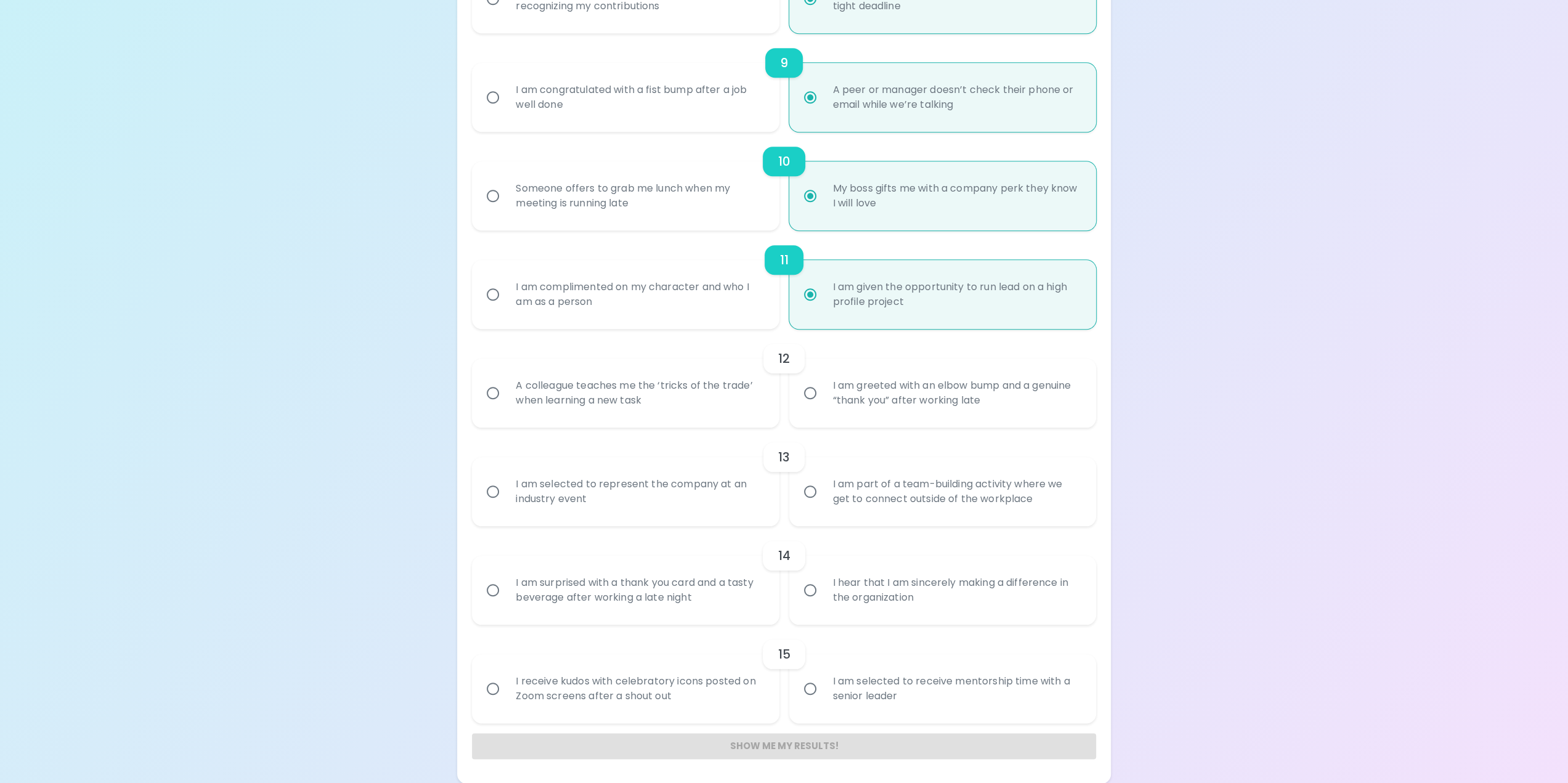
radio input "false"
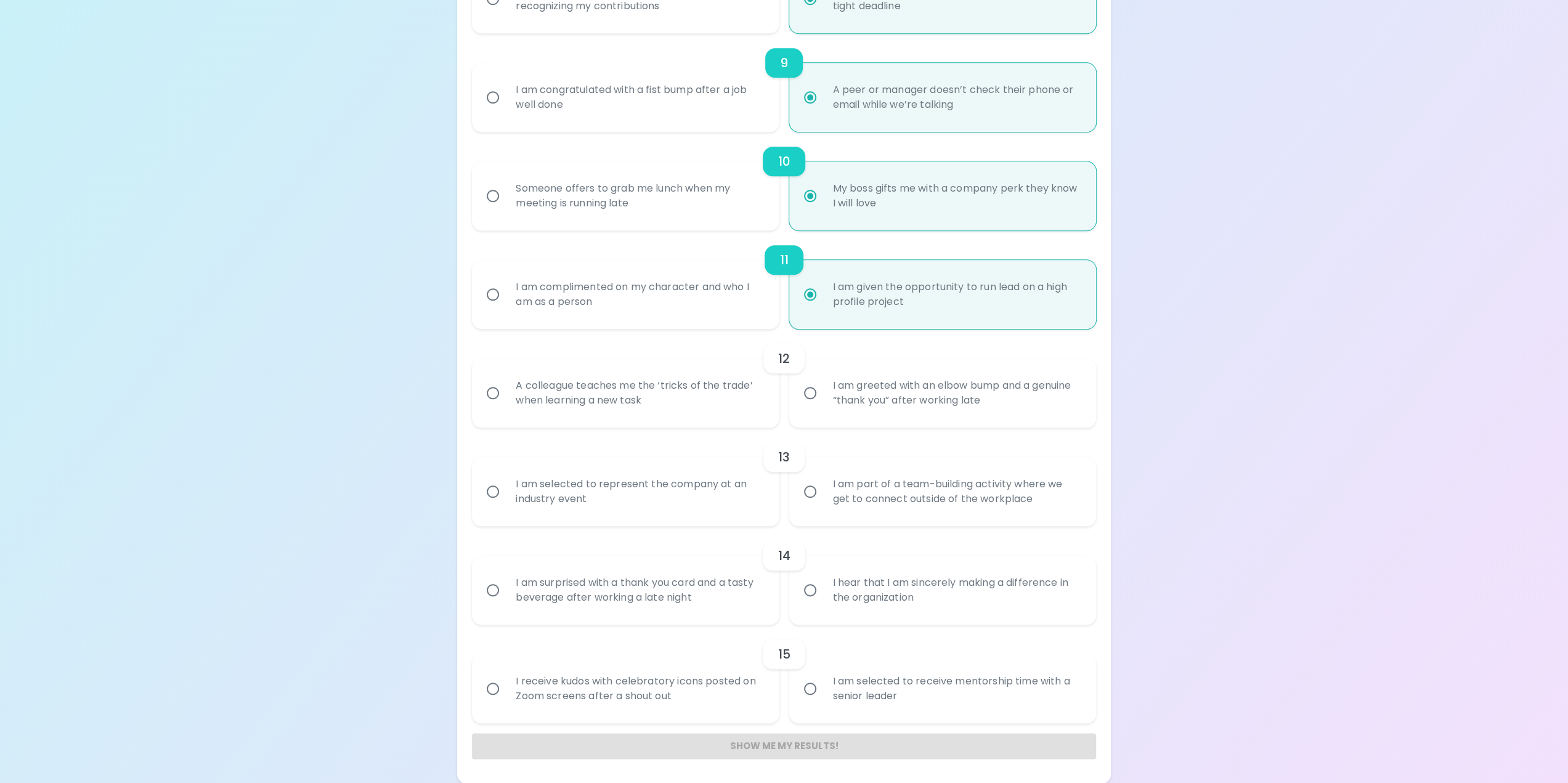
radio input "false"
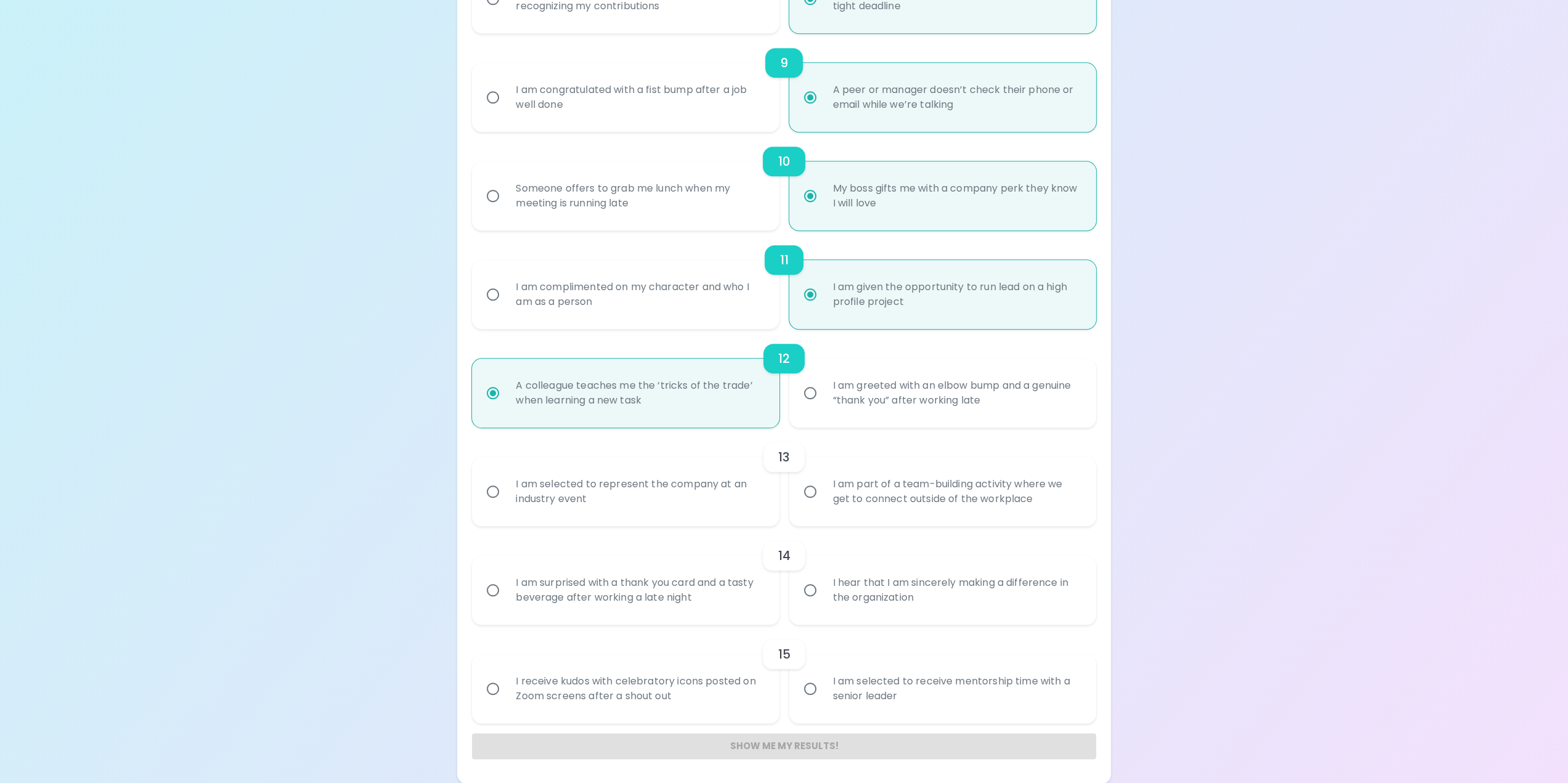
radio input "true"
click at [819, 479] on input "I am part of a team-building activity where we get to connect outside of the wo…" at bounding box center [810, 491] width 26 height 26
radio input "false"
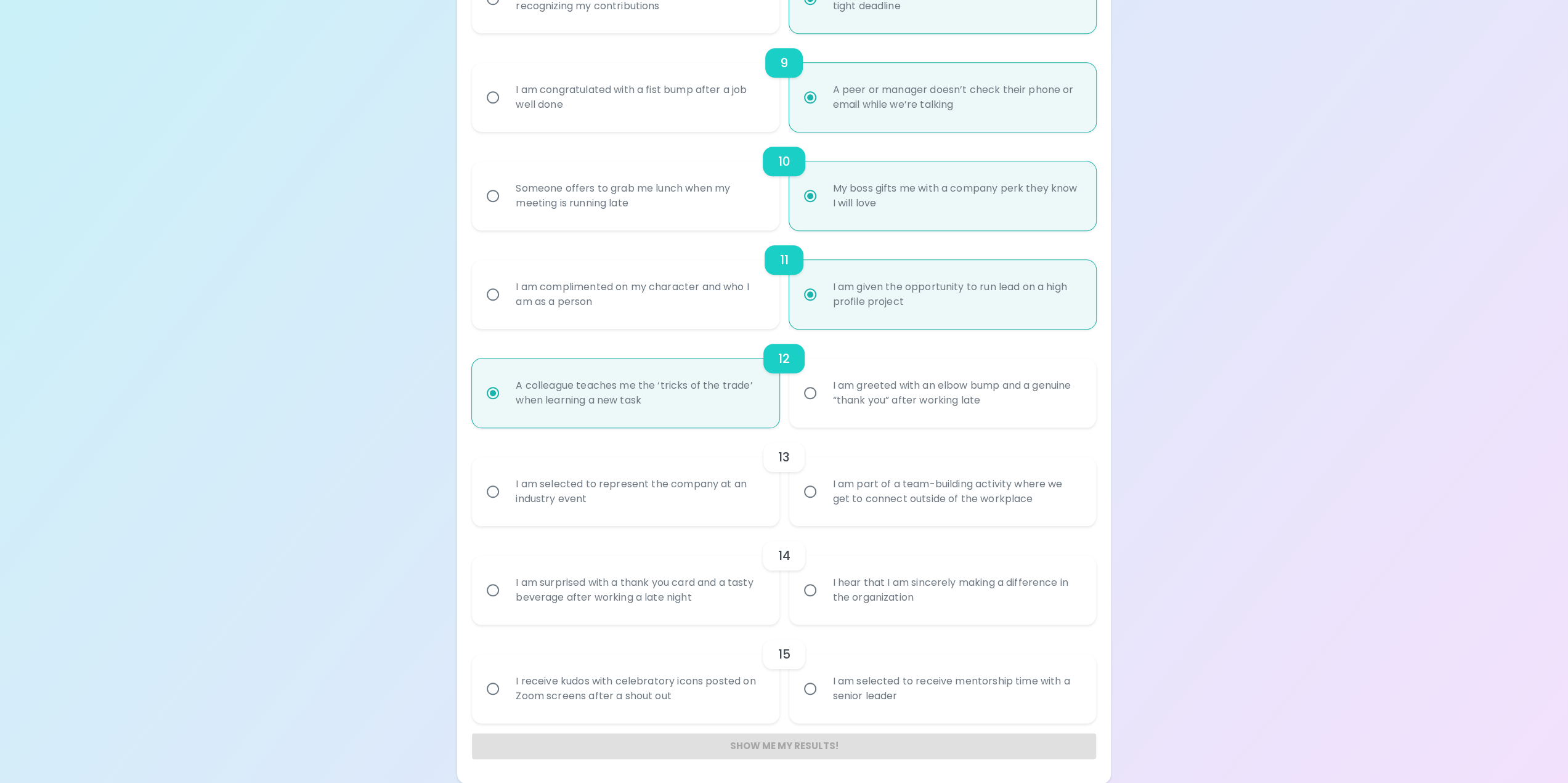
radio input "false"
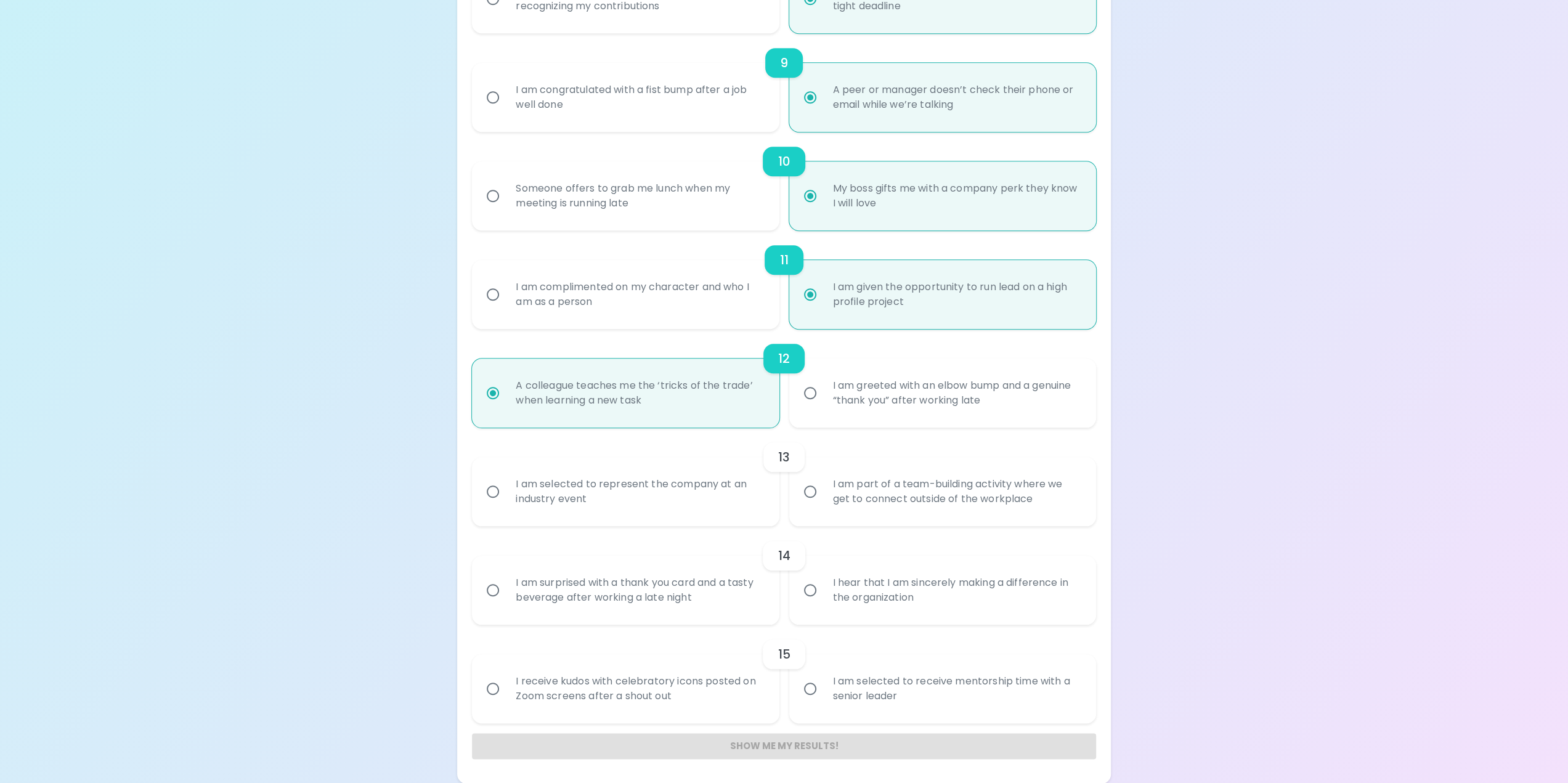
radio input "false"
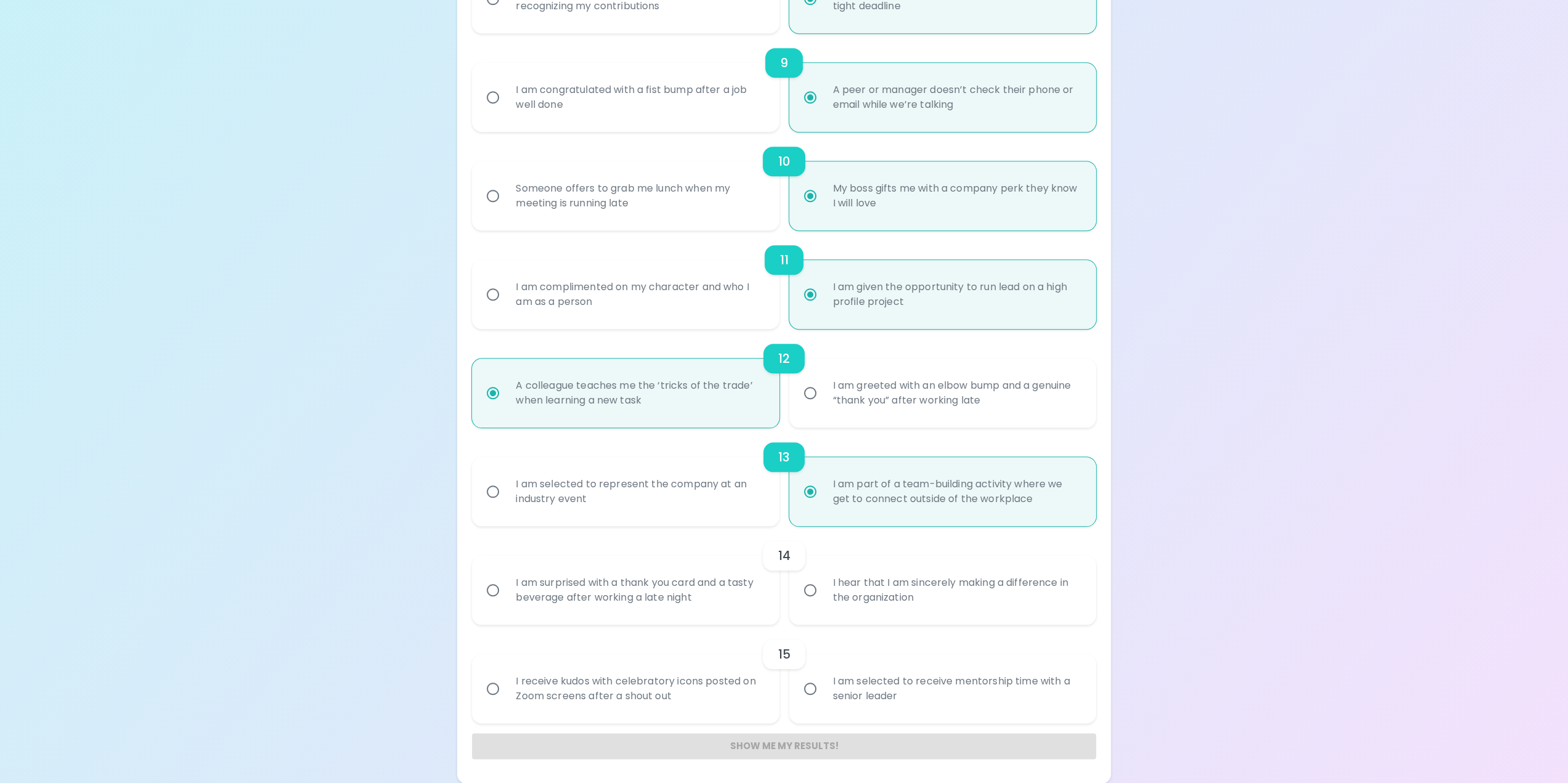
radio input "true"
click at [757, 581] on div "I am surprised with a thank you card and a tasty beverage after working a late …" at bounding box center [639, 590] width 266 height 59
click at [506, 581] on input "I am surprised with a thank you card and a tasty beverage after working a late …" at bounding box center [493, 590] width 26 height 26
radio input "false"
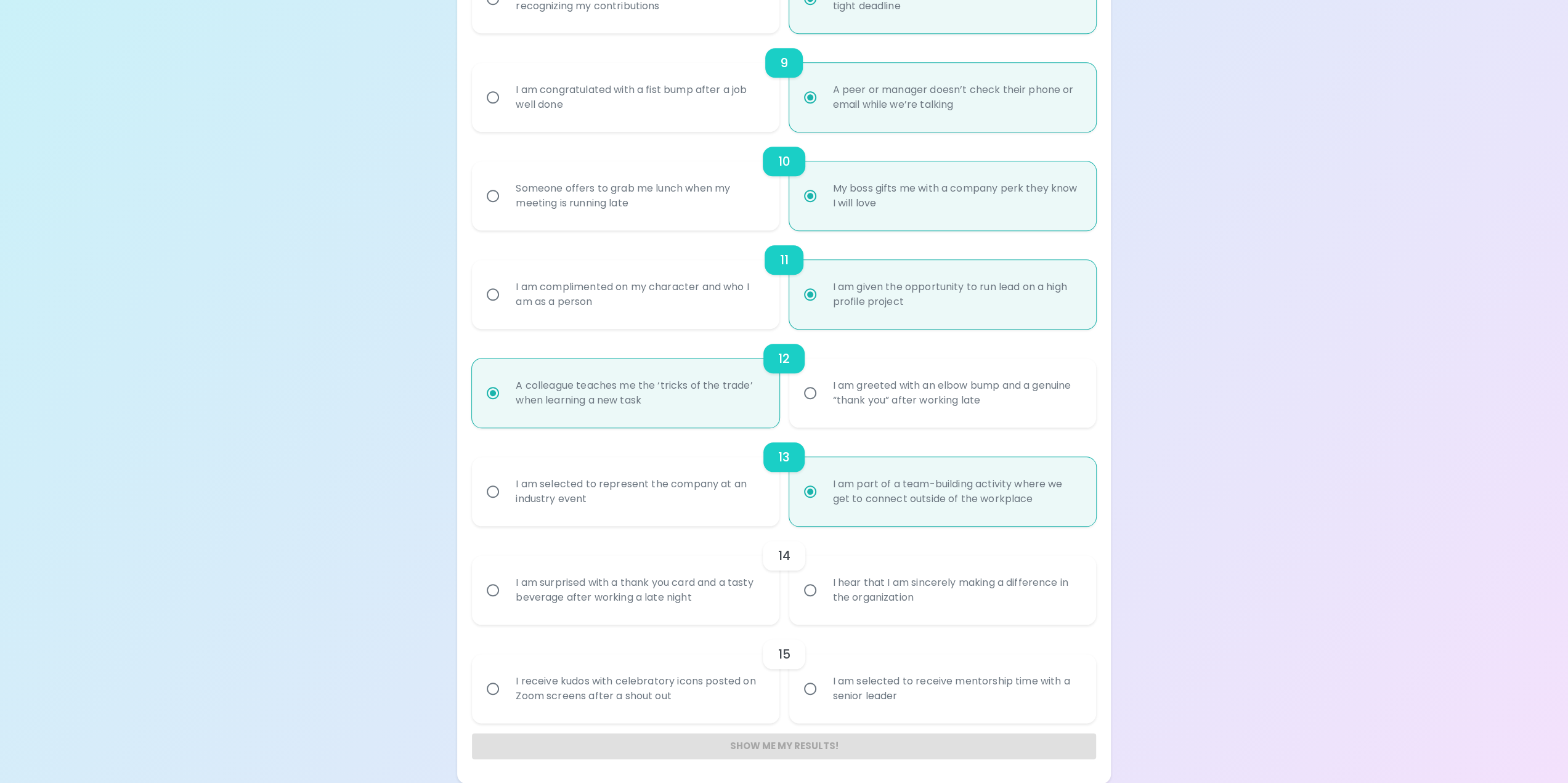
radio input "false"
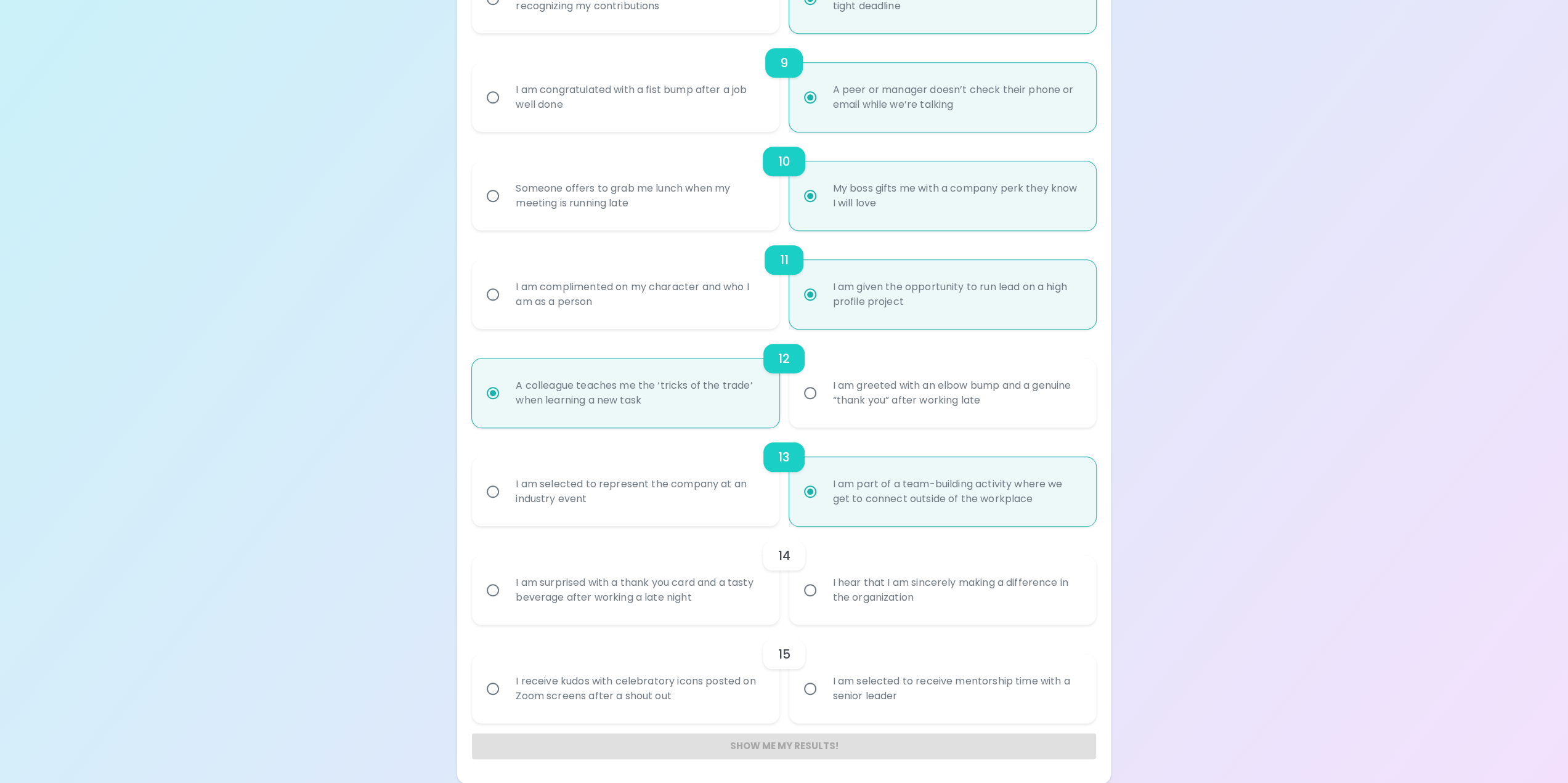
radio input "false"
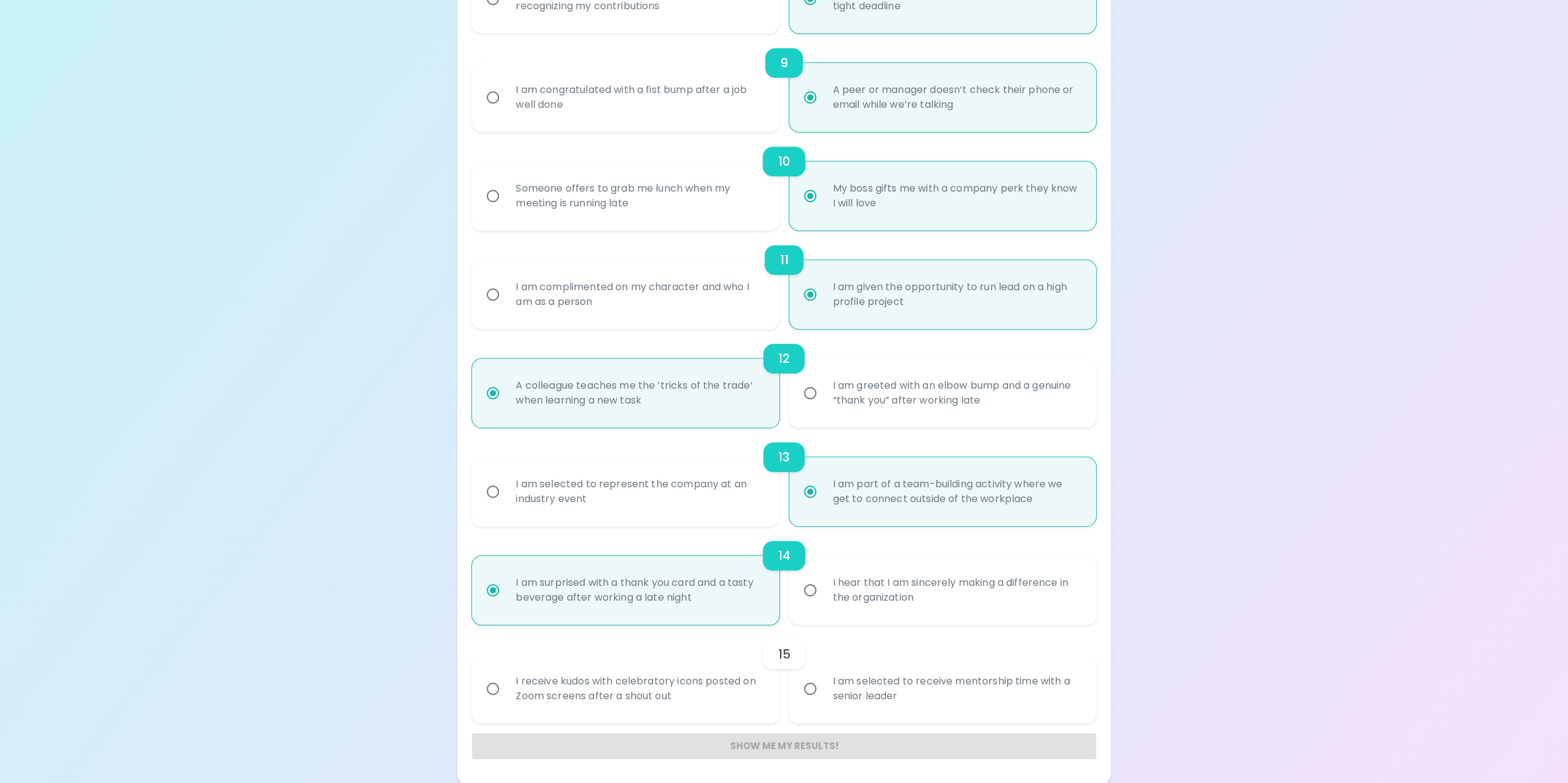
radio input "true"
click at [876, 671] on div "I am selected to receive mentorship time with a senior leader" at bounding box center [956, 689] width 266 height 59
click at [823, 676] on input "I am selected to receive mentorship time with a senior leader" at bounding box center [810, 689] width 26 height 26
radio input "false"
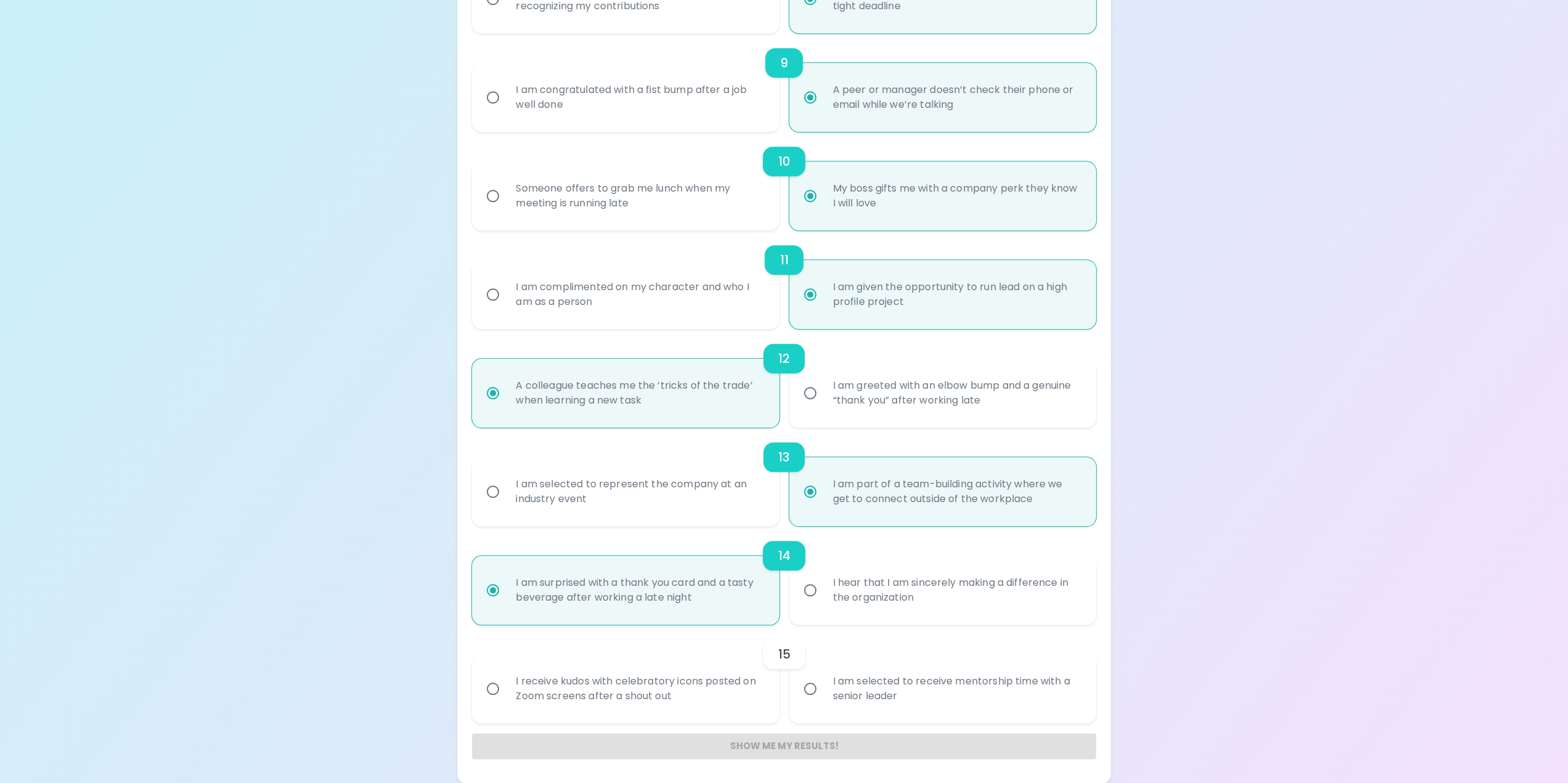
radio input "false"
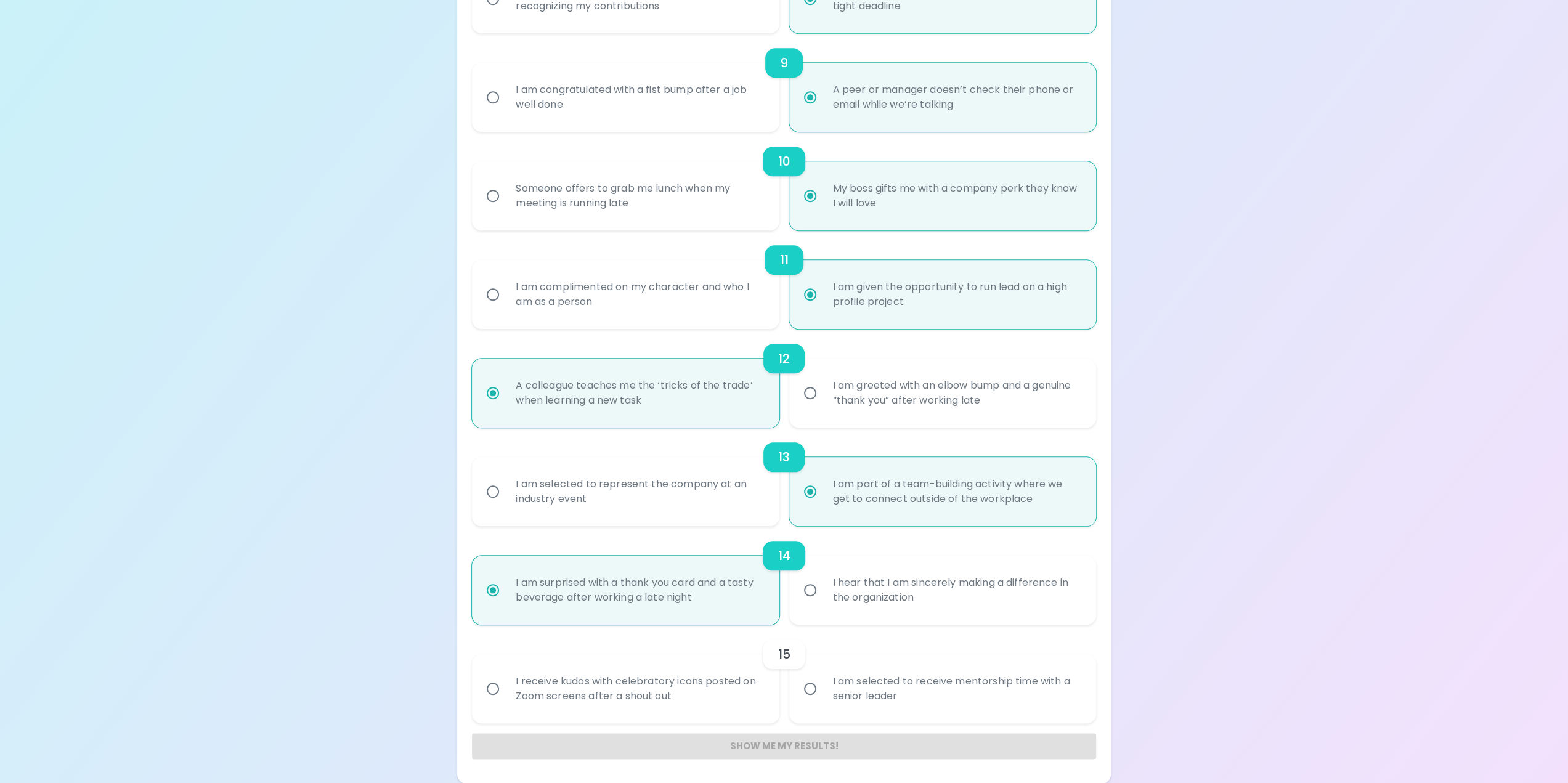
radio input "false"
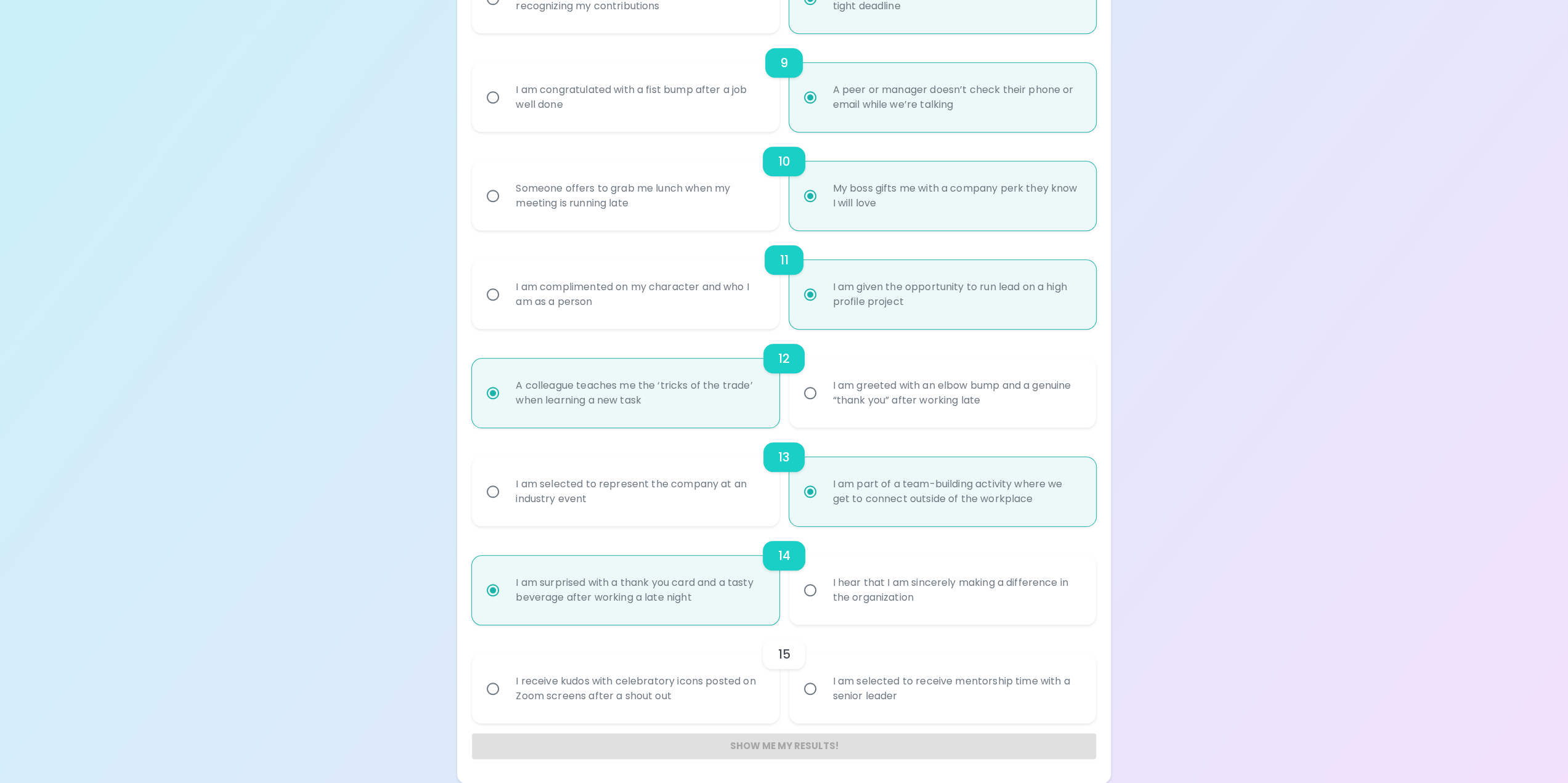
radio input "false"
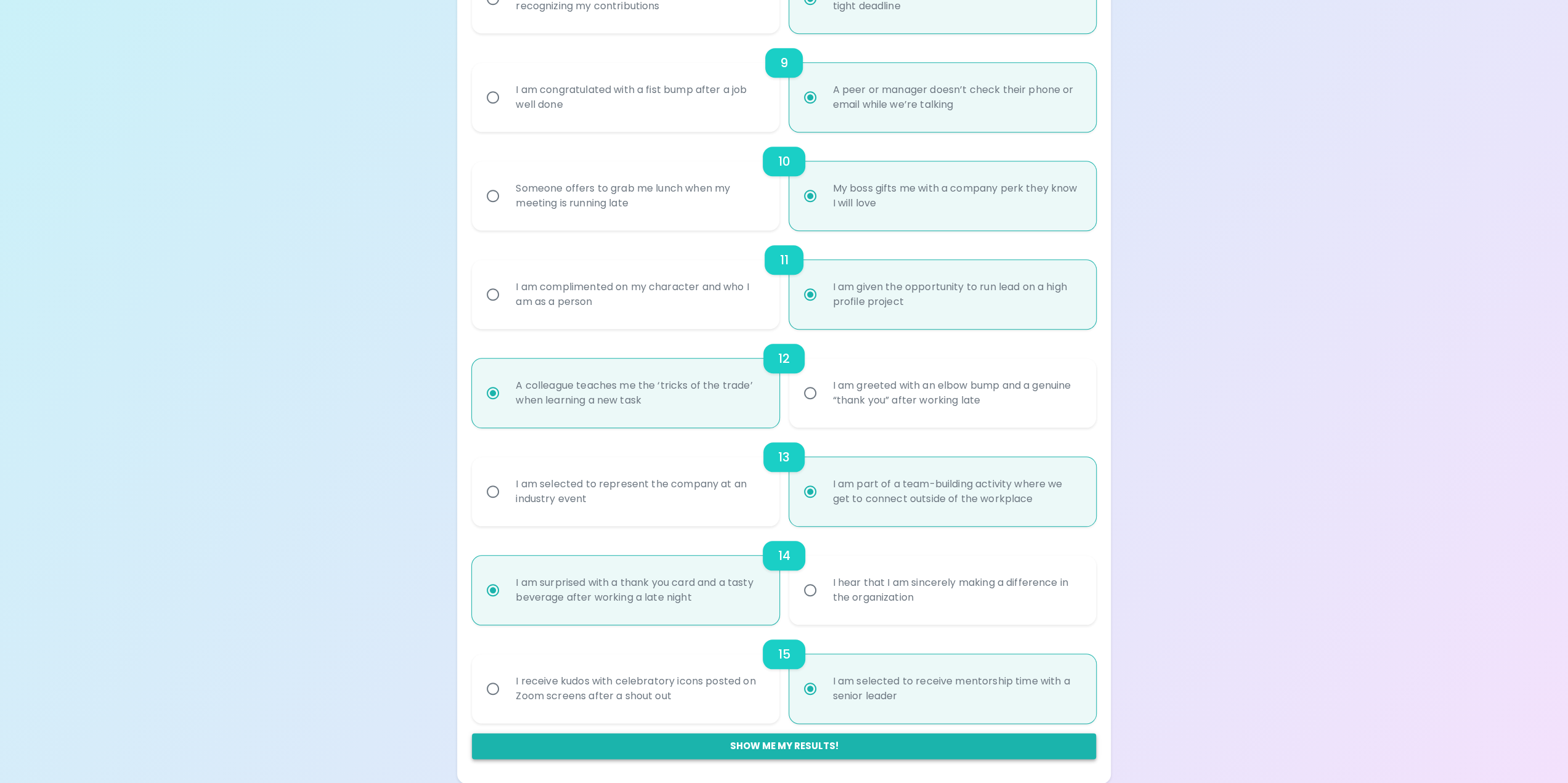
radio input "true"
click at [843, 743] on button "Show me my results!" at bounding box center [784, 746] width 623 height 26
radio input "false"
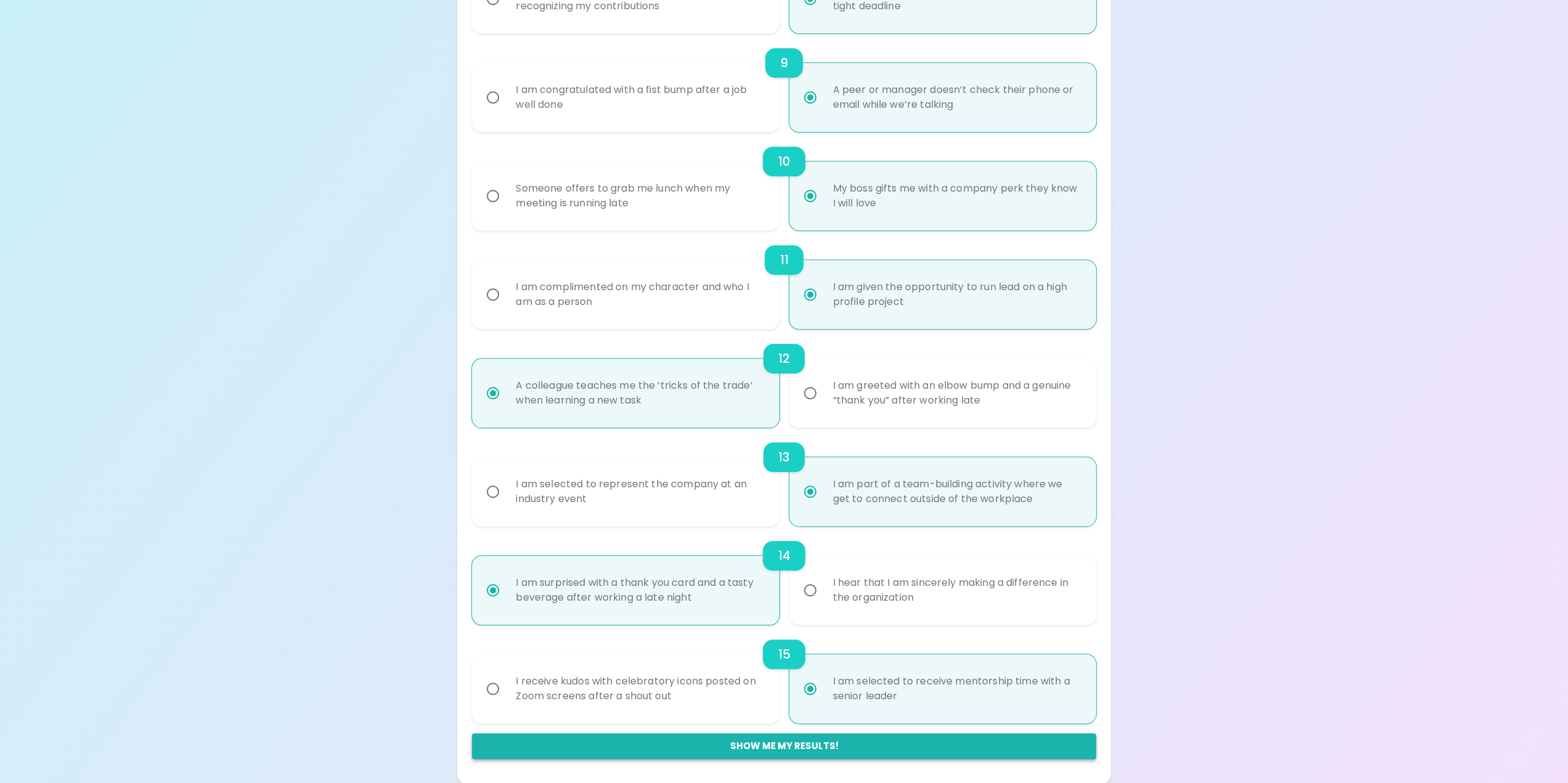
radio input "false"
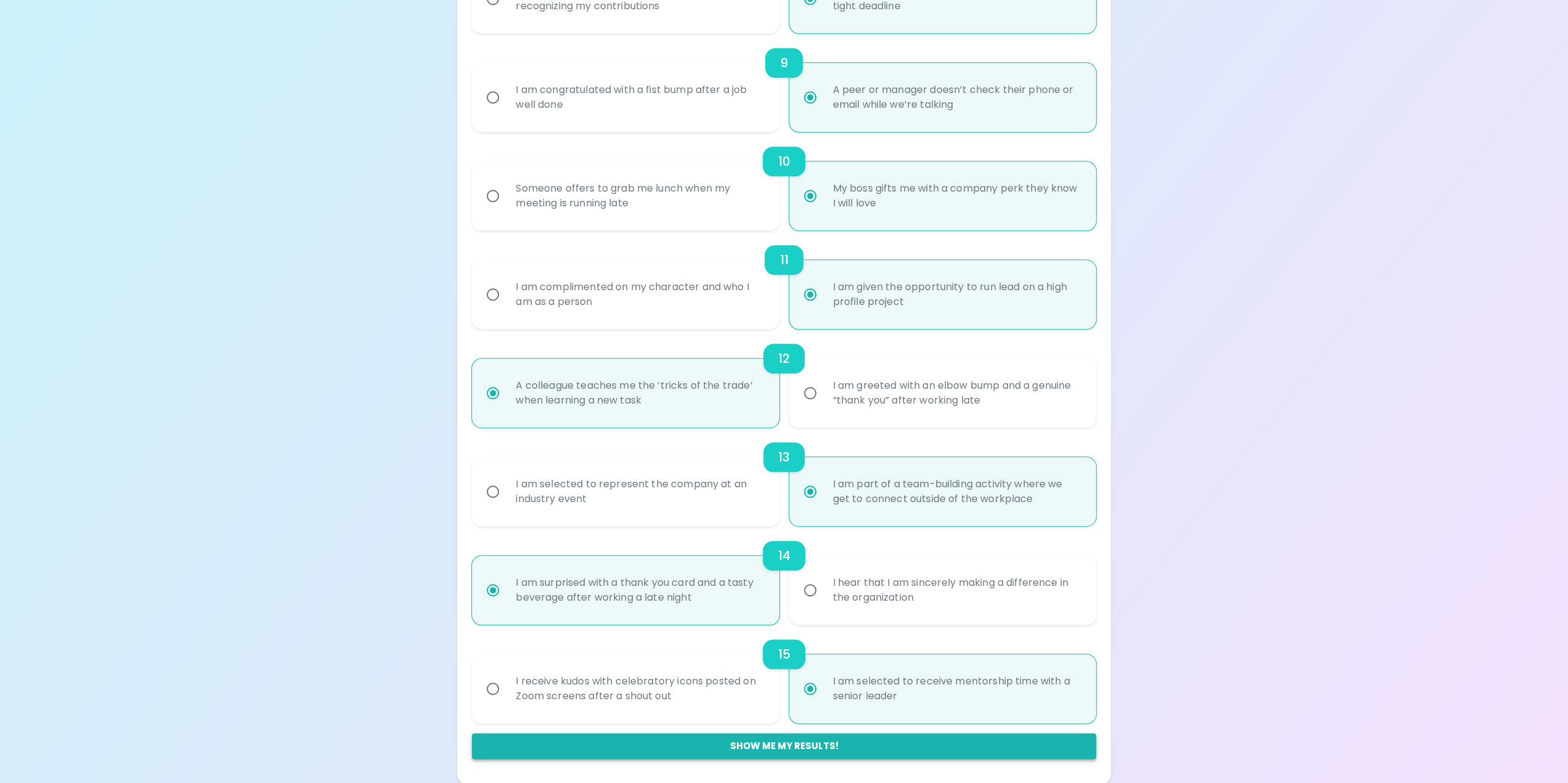
radio input "false"
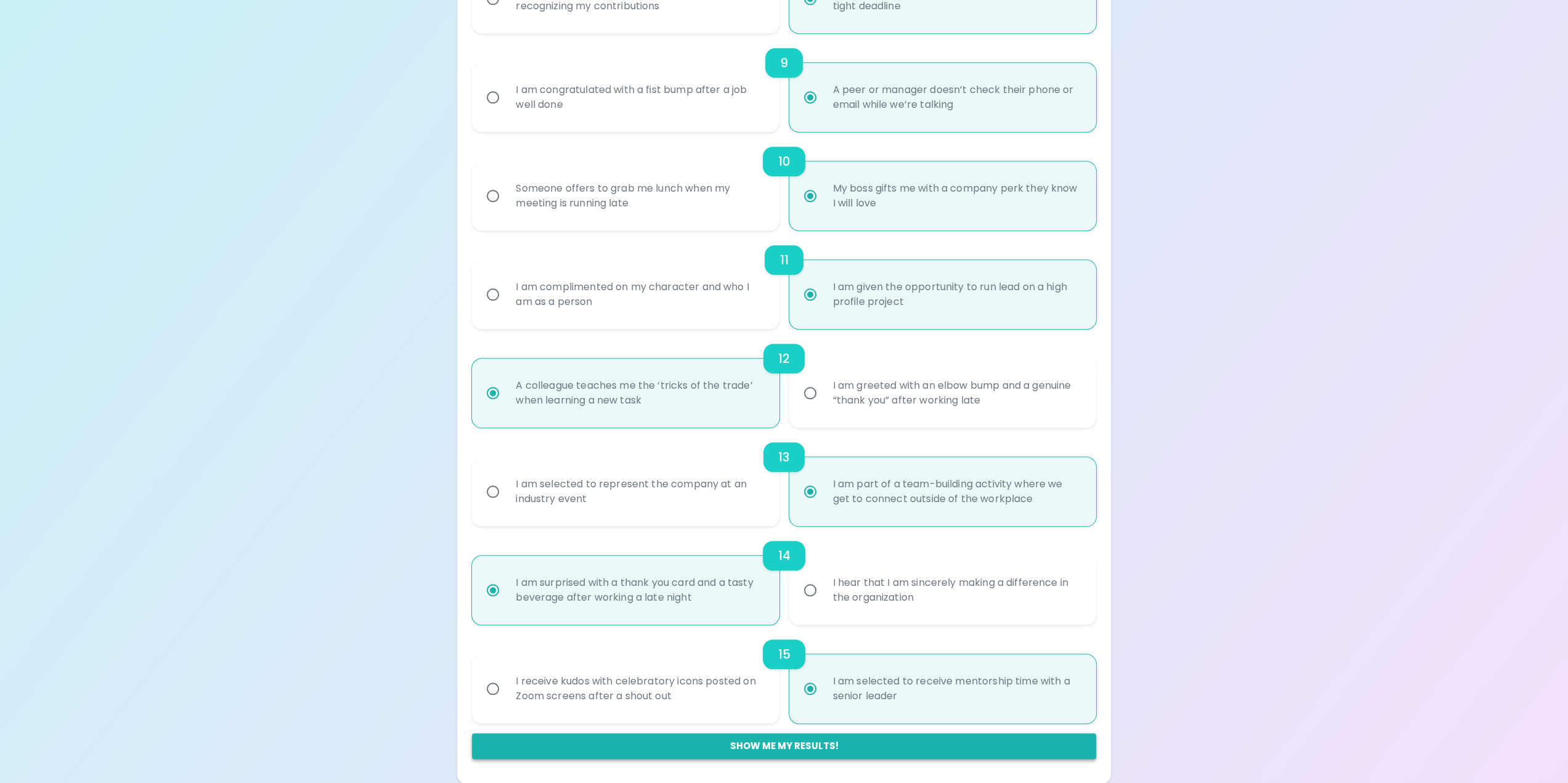
radio input "false"
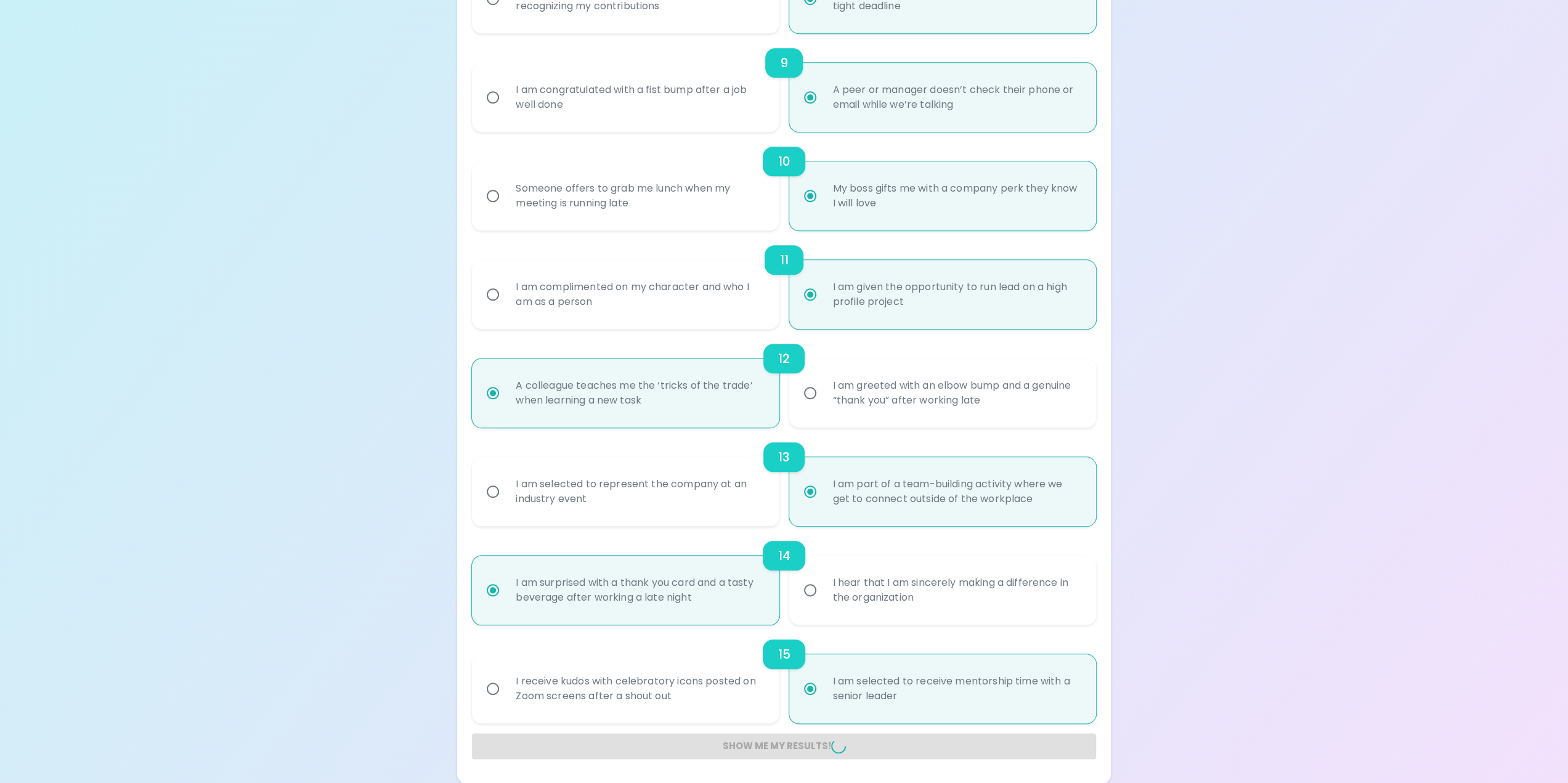
radio input "false"
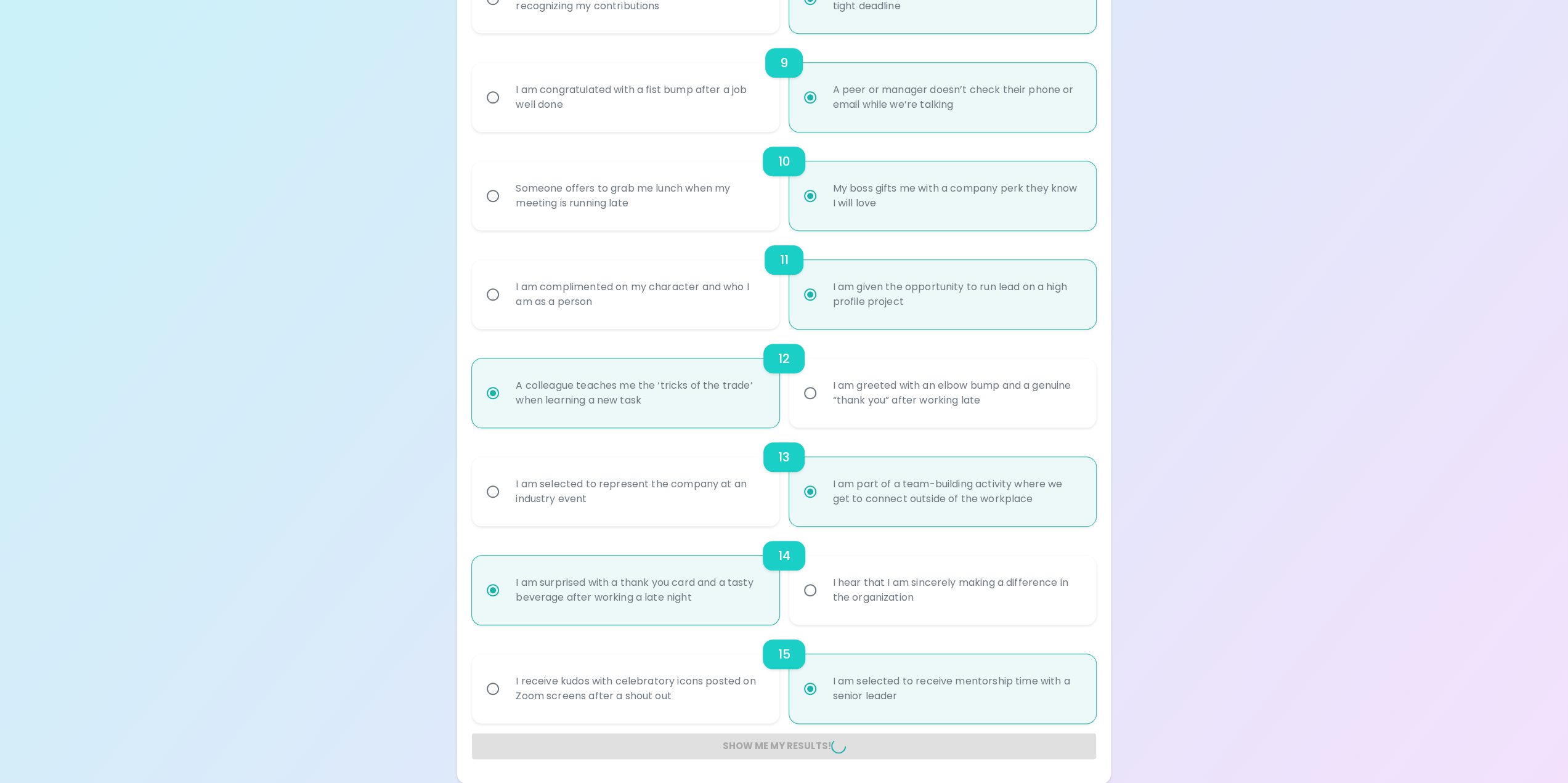
radio input "false"
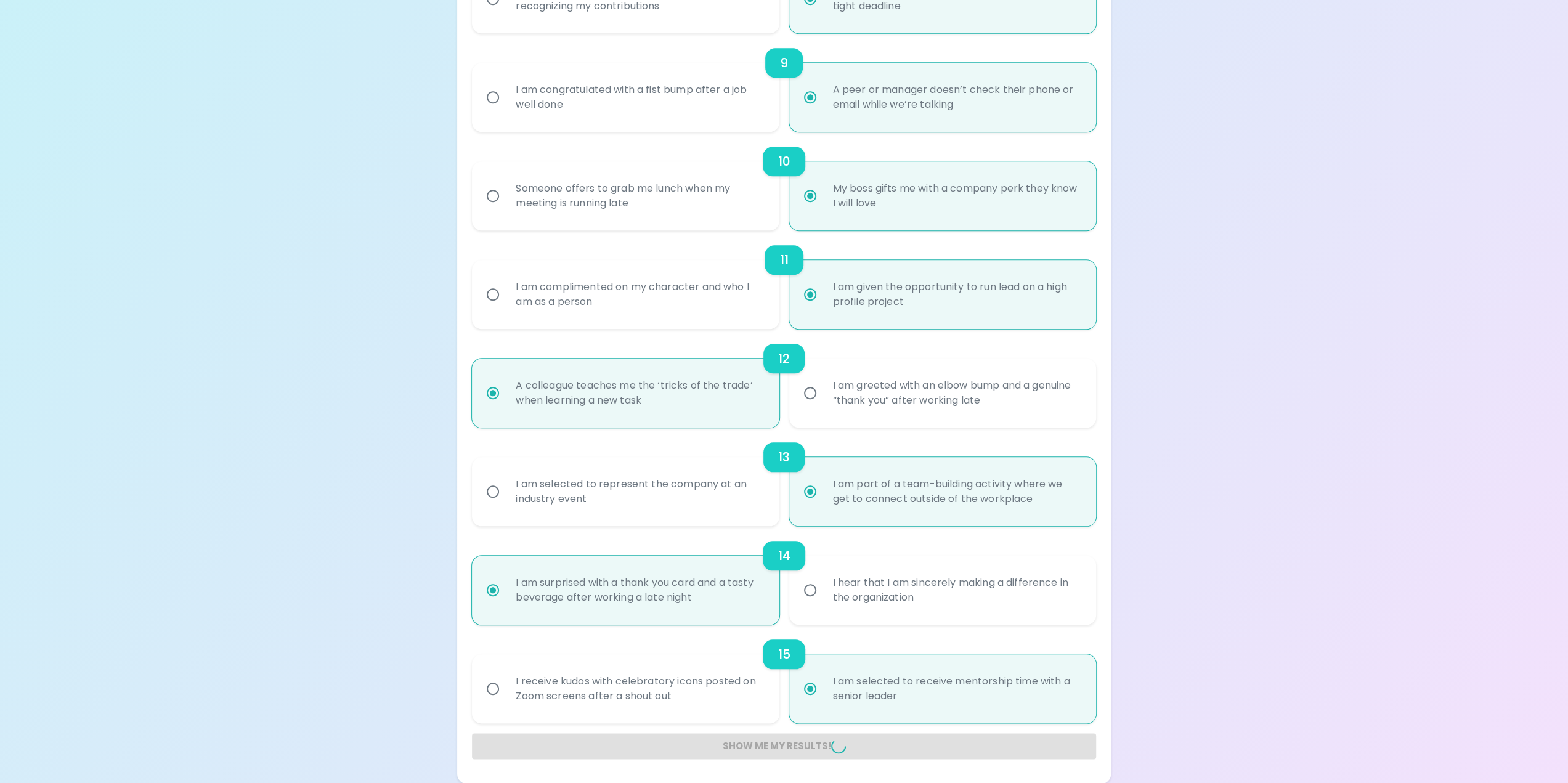
radio input "false"
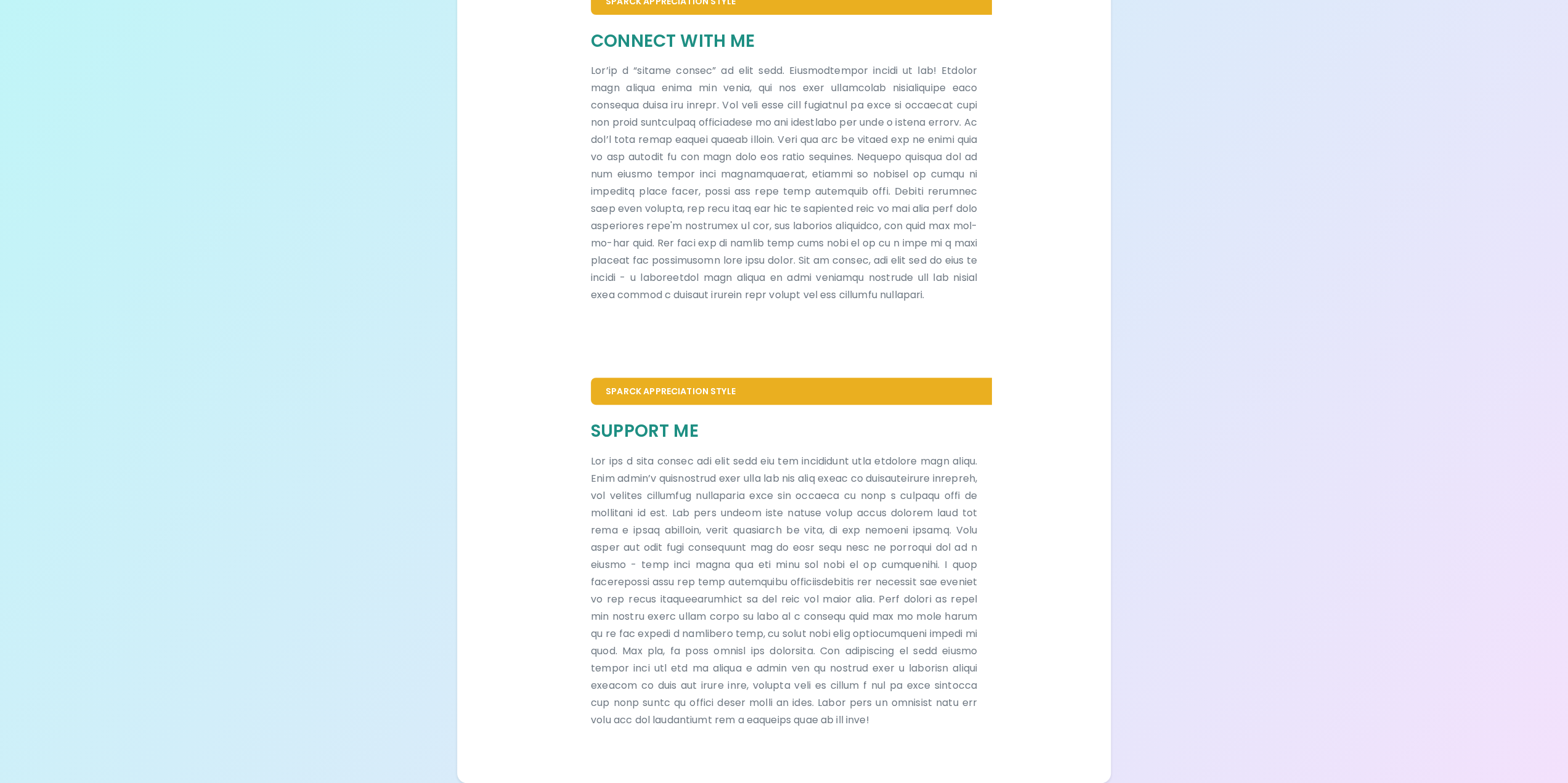
scroll to position [189, 0]
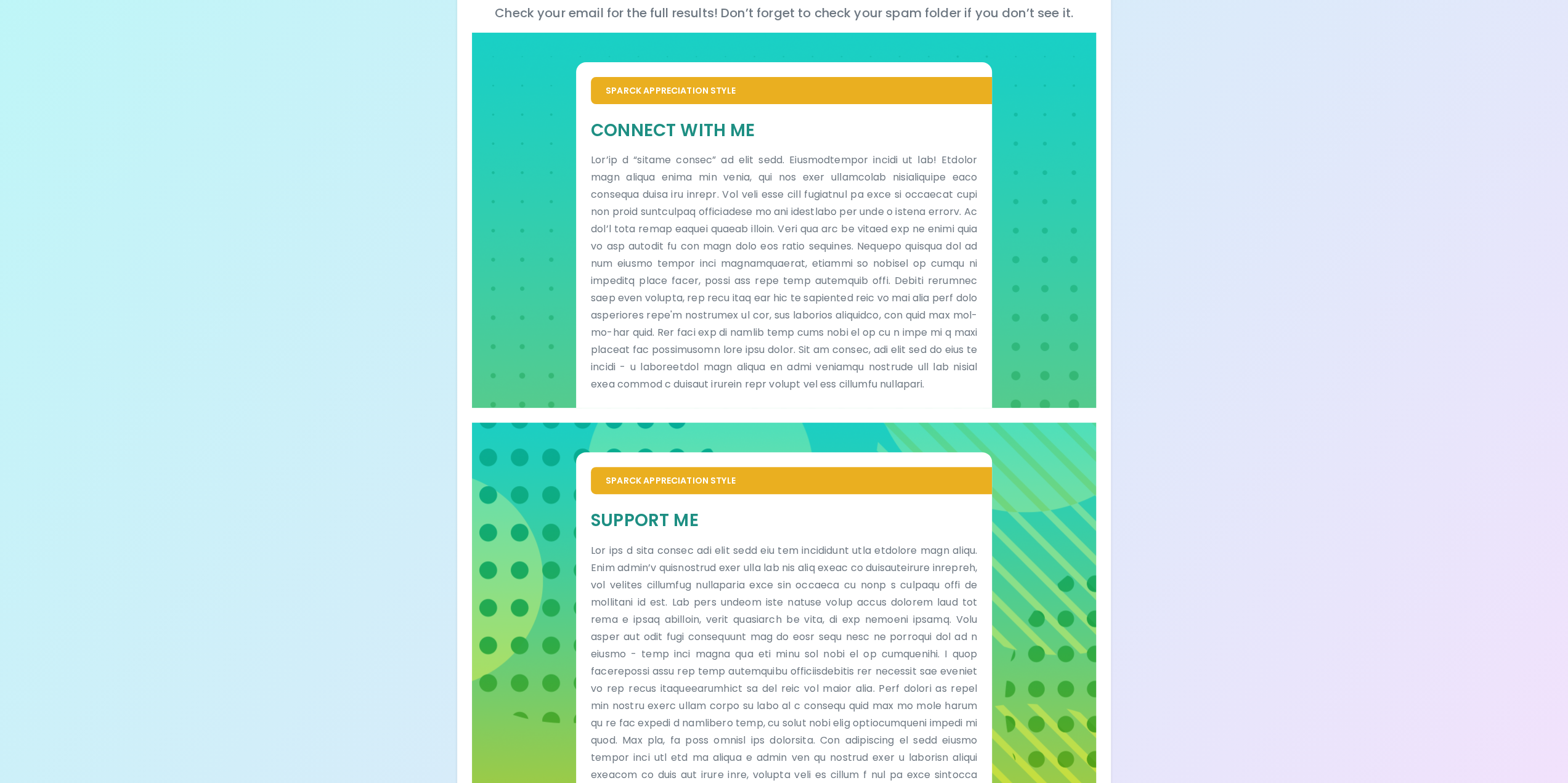
click at [303, 340] on div "Your Sparck Appreciation Style Results Check your email for the full results! D…" at bounding box center [784, 341] width 1568 height 1061
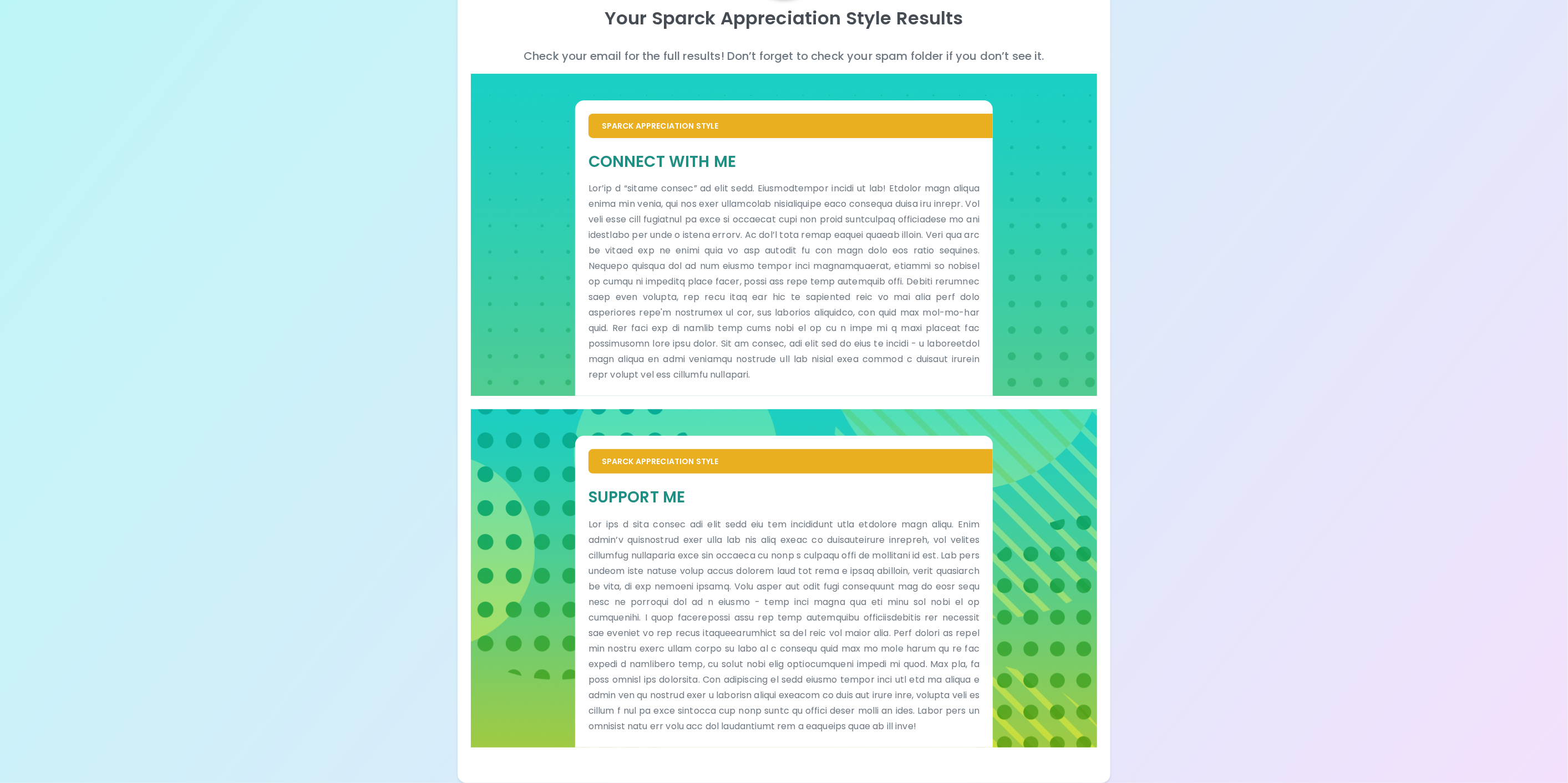
scroll to position [127, 0]
click at [405, 37] on div "Your Sparck Appreciation Style Results Check your email for the full results! D…" at bounding box center [784, 329] width 1568 height 909
